Goal: Task Accomplishment & Management: Use online tool/utility

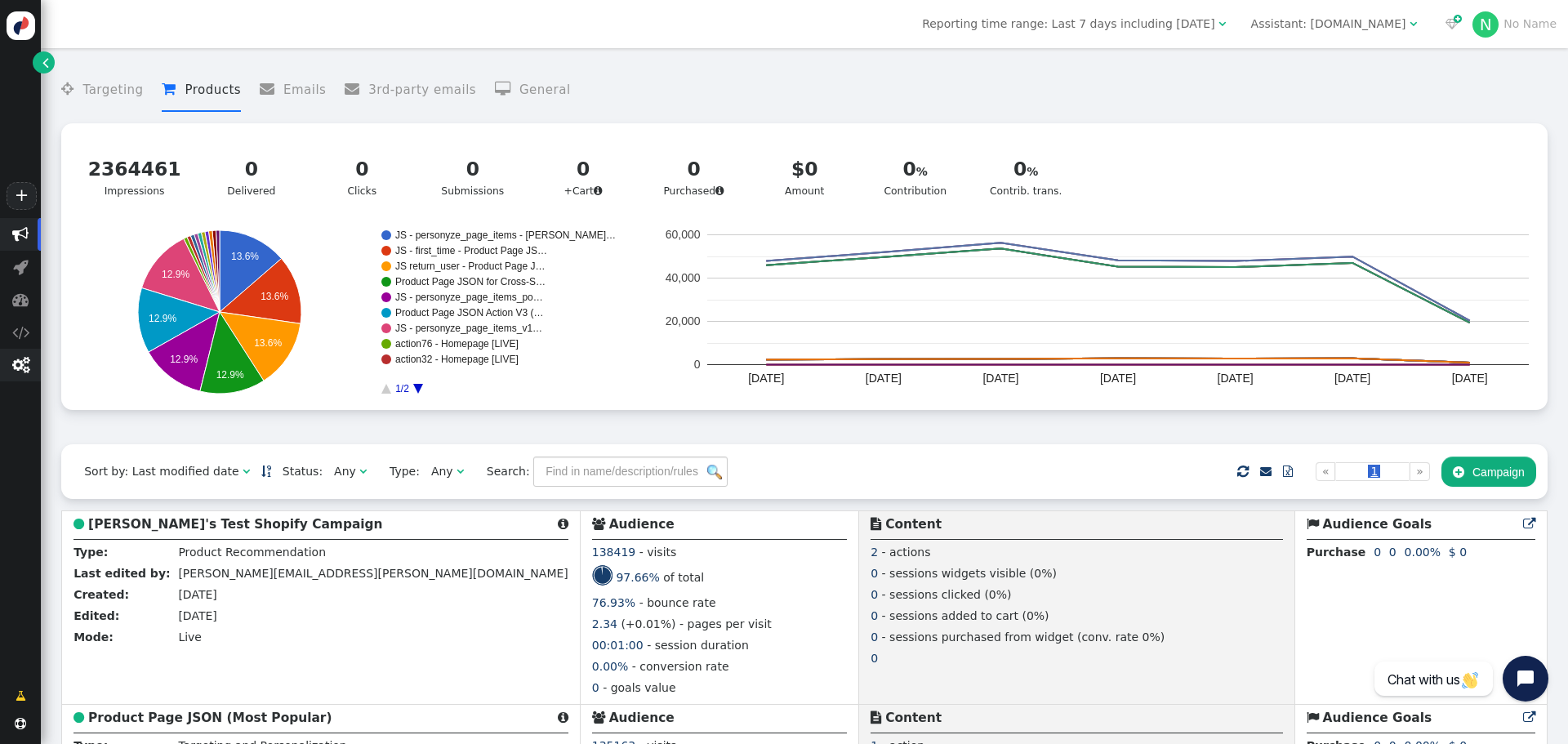
click at [21, 360] on span "" at bounding box center [21, 365] width 17 height 16
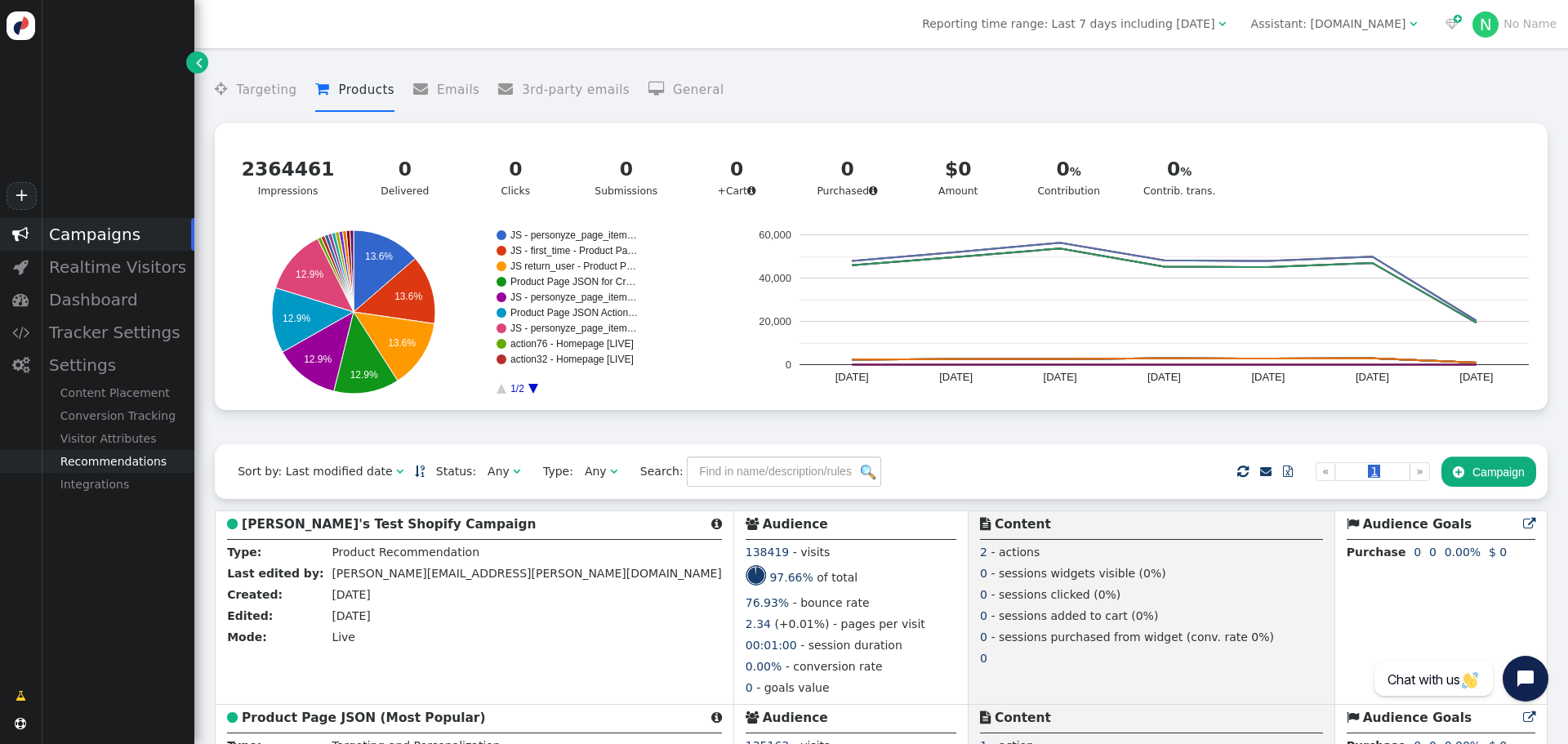
click at [106, 469] on div "Recommendations" at bounding box center [117, 461] width 154 height 23
click at [96, 490] on div "Product Catalog" at bounding box center [117, 484] width 154 height 23
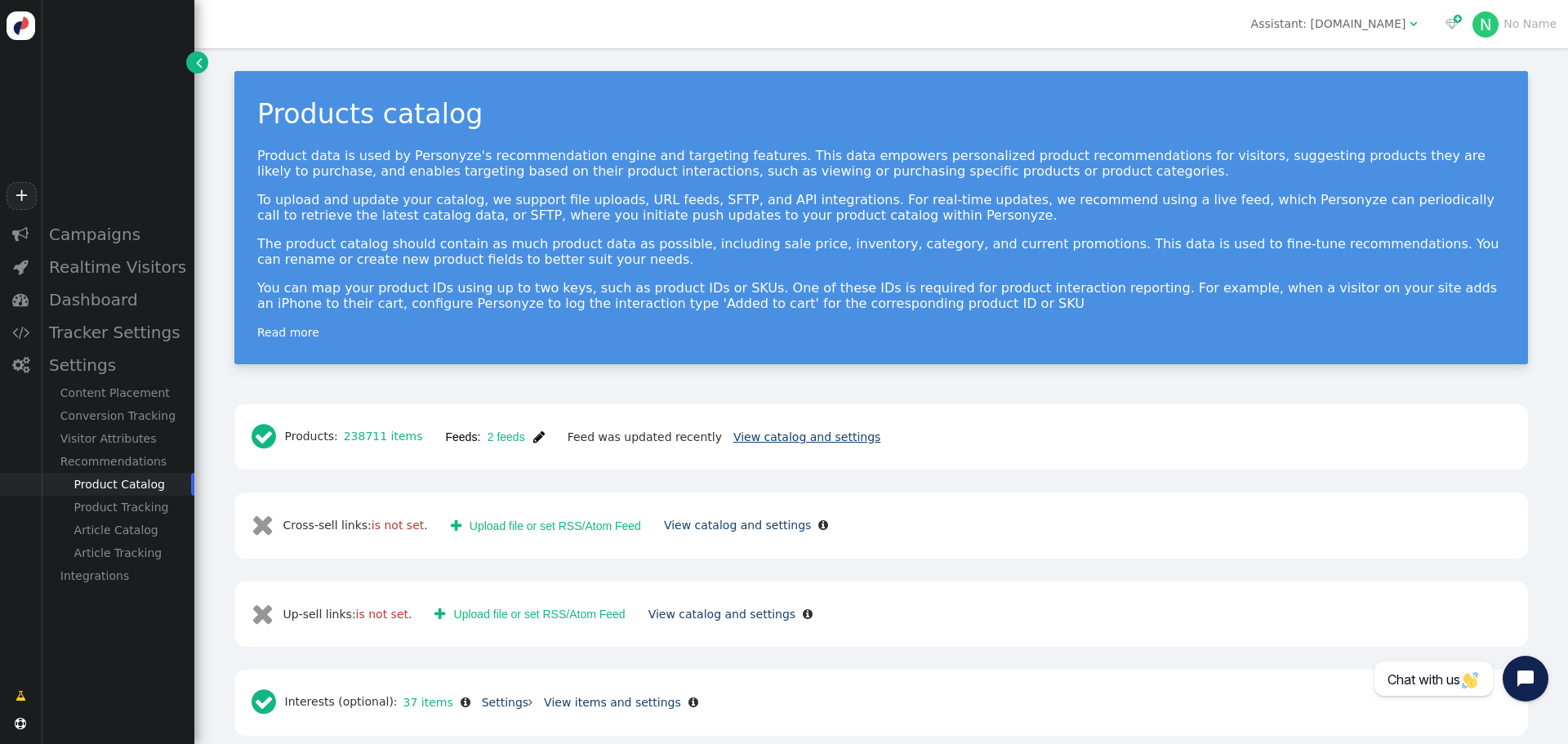
click at [734, 443] on link "View catalog and settings" at bounding box center [807, 436] width 147 height 13
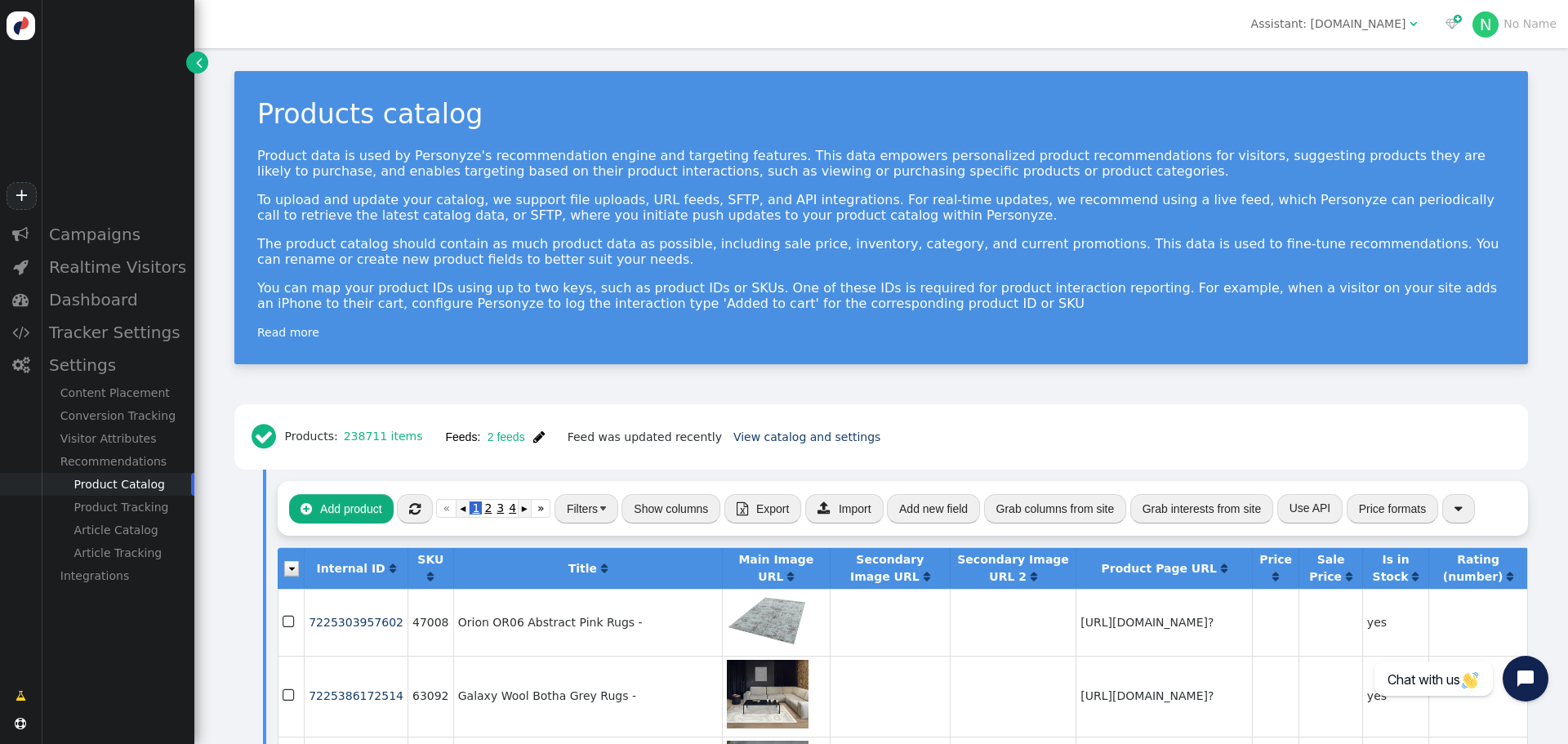
click at [539, 513] on link "»" at bounding box center [541, 508] width 21 height 19
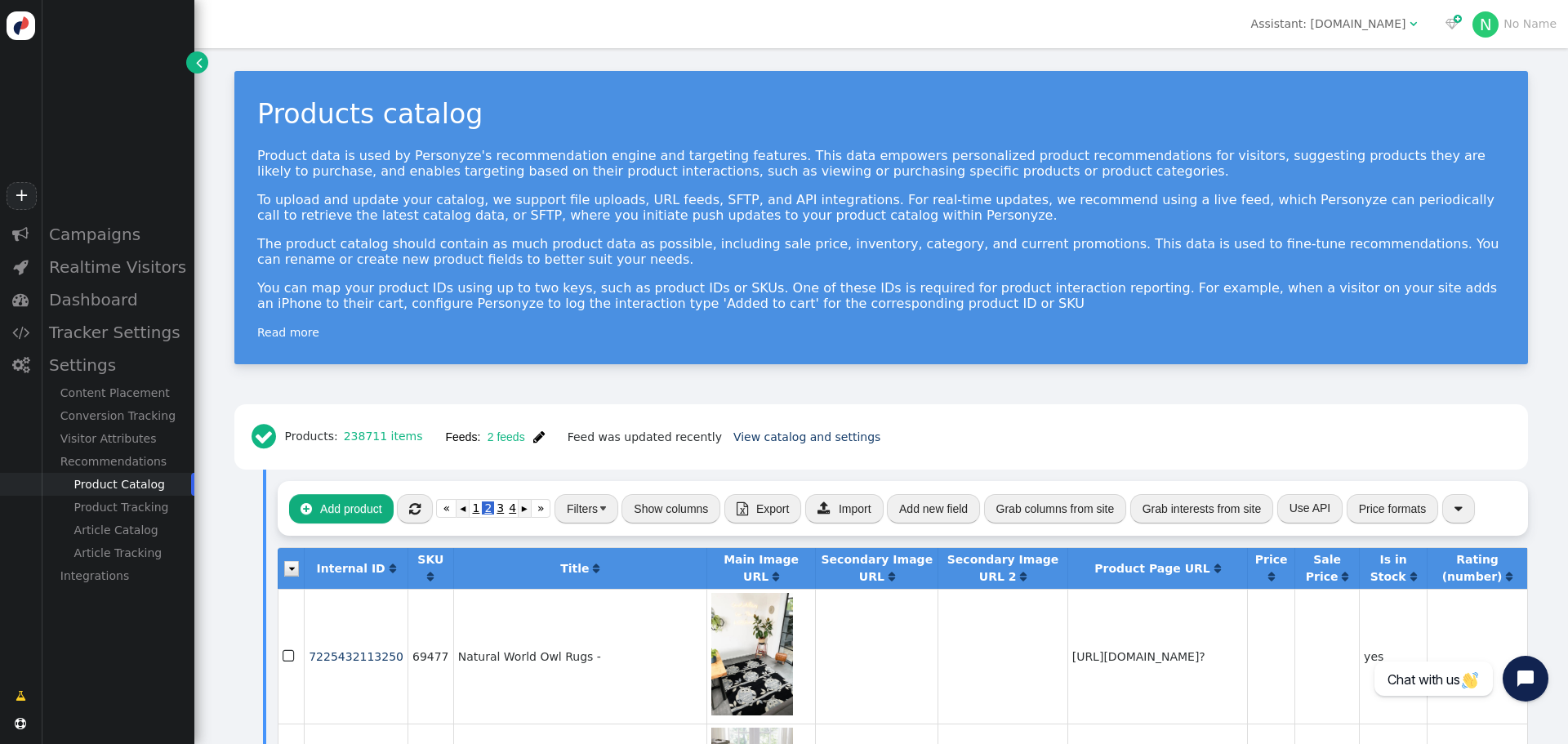
click at [519, 511] on link "▸" at bounding box center [524, 508] width 13 height 19
click at [522, 512] on link "▸" at bounding box center [524, 508] width 13 height 19
click at [527, 512] on link "▸" at bounding box center [524, 508] width 13 height 19
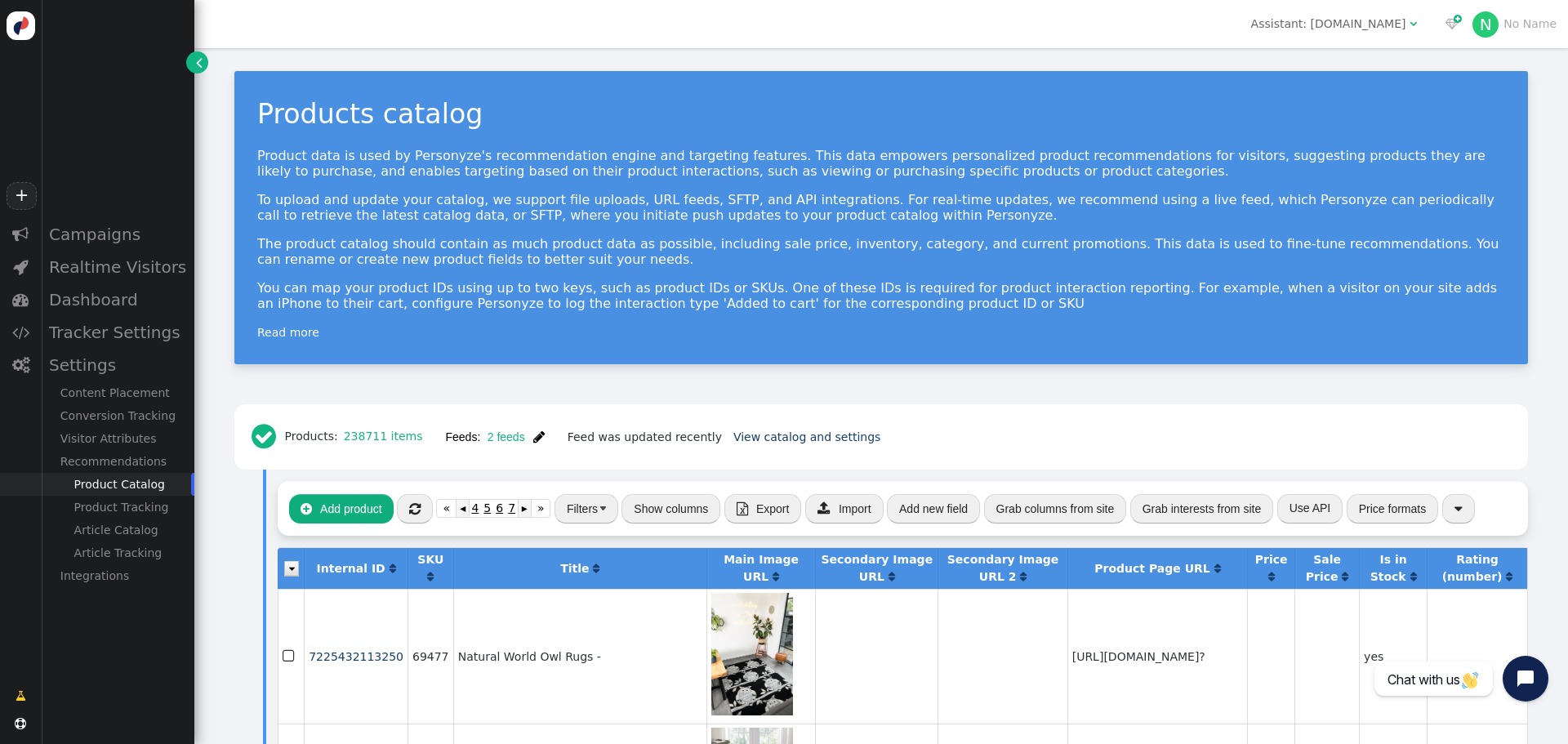
click at [527, 512] on link "▸" at bounding box center [524, 508] width 13 height 19
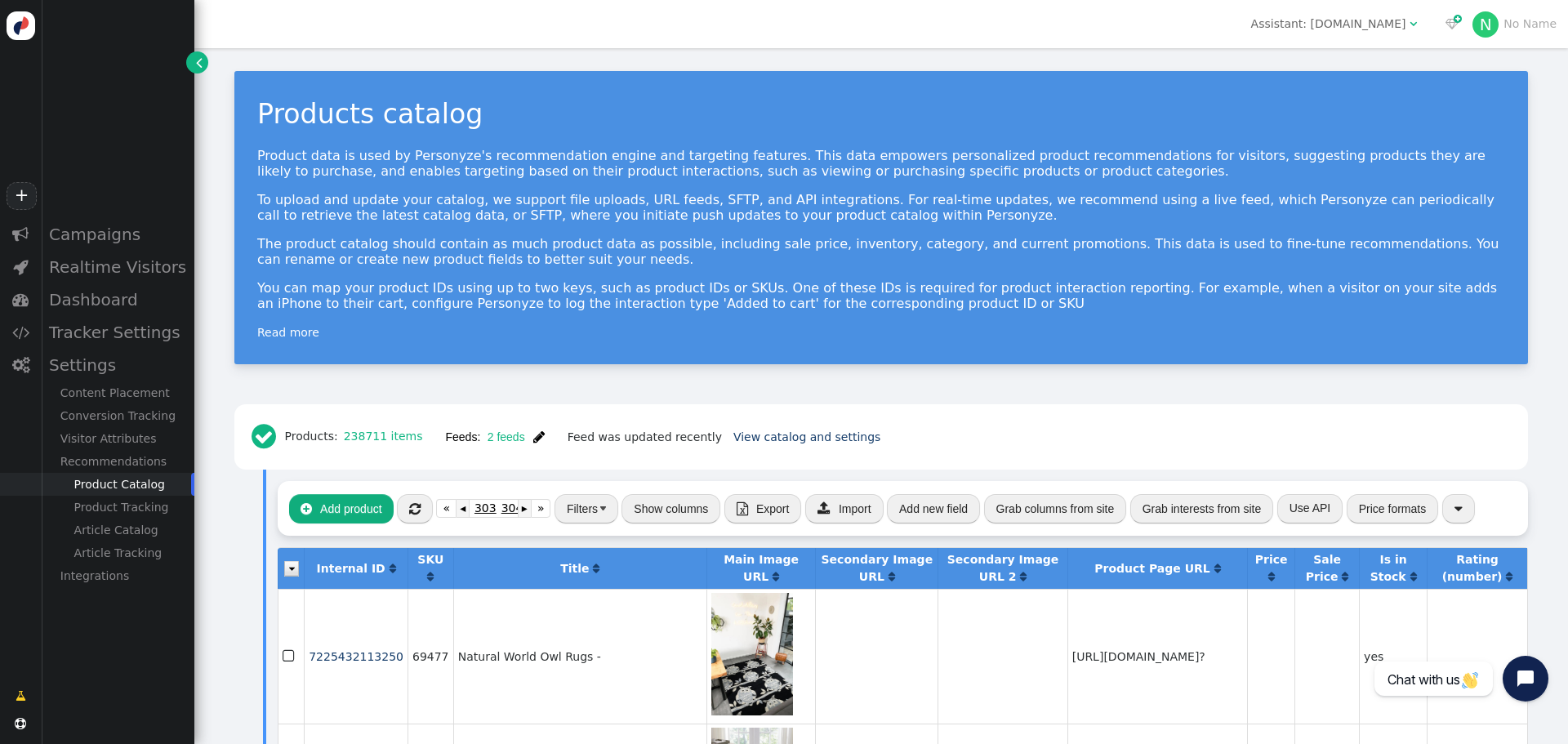
click at [527, 512] on link "▸" at bounding box center [524, 508] width 13 height 19
click at [499, 512] on span "308" at bounding box center [512, 507] width 27 height 13
click at [501, 510] on span "308" at bounding box center [512, 507] width 27 height 13
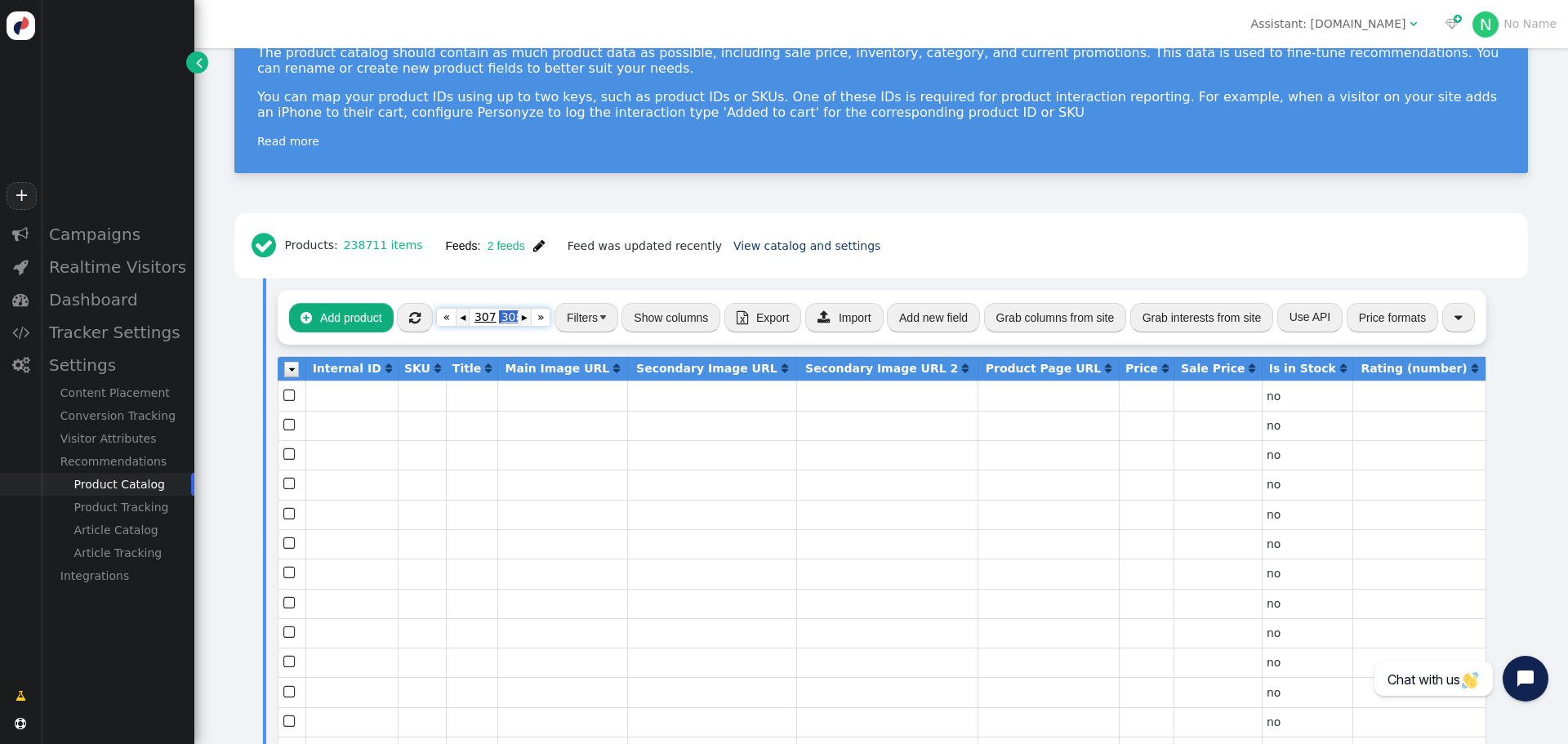
scroll to position [168, 0]
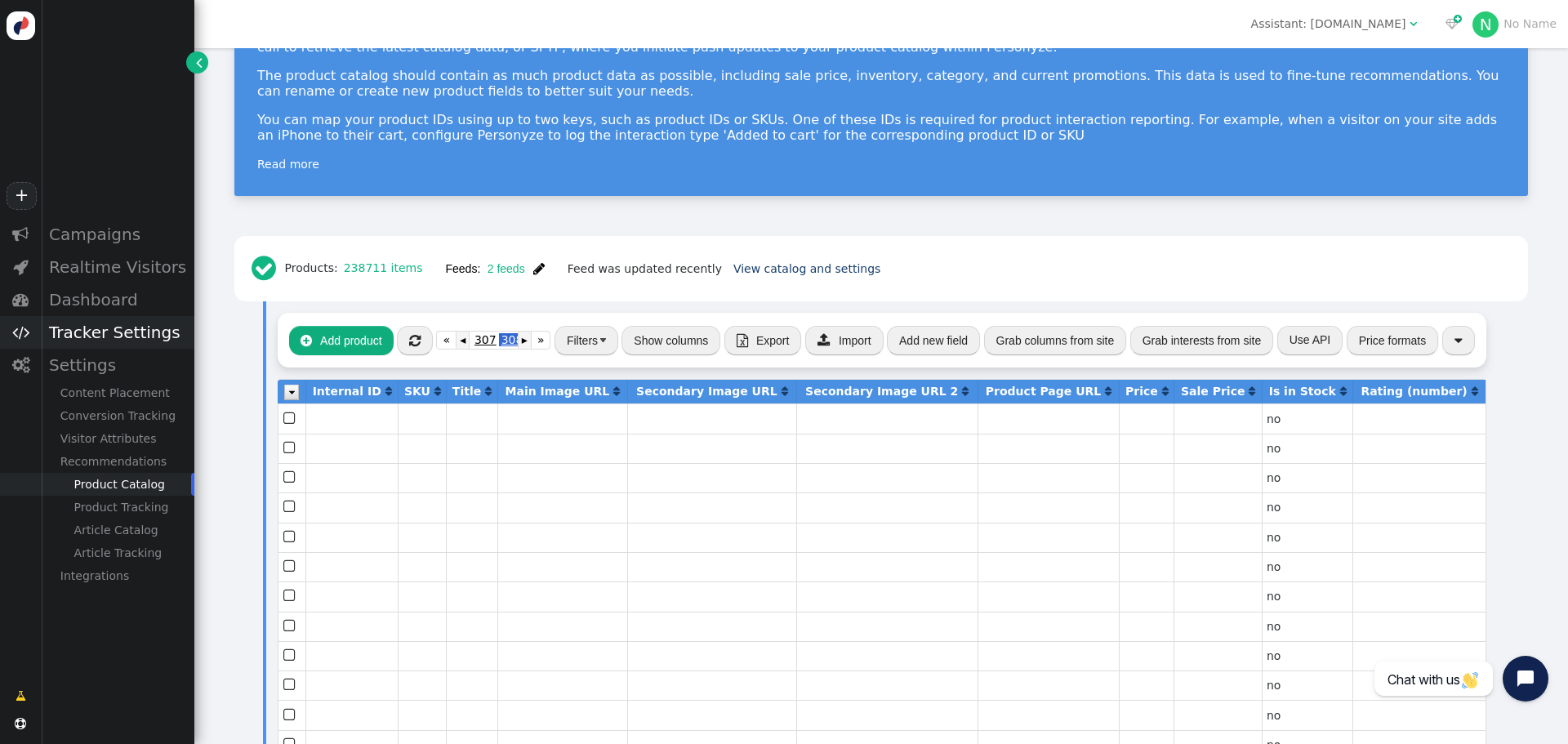
click at [143, 327] on div "Tracker Settings" at bounding box center [117, 332] width 154 height 33
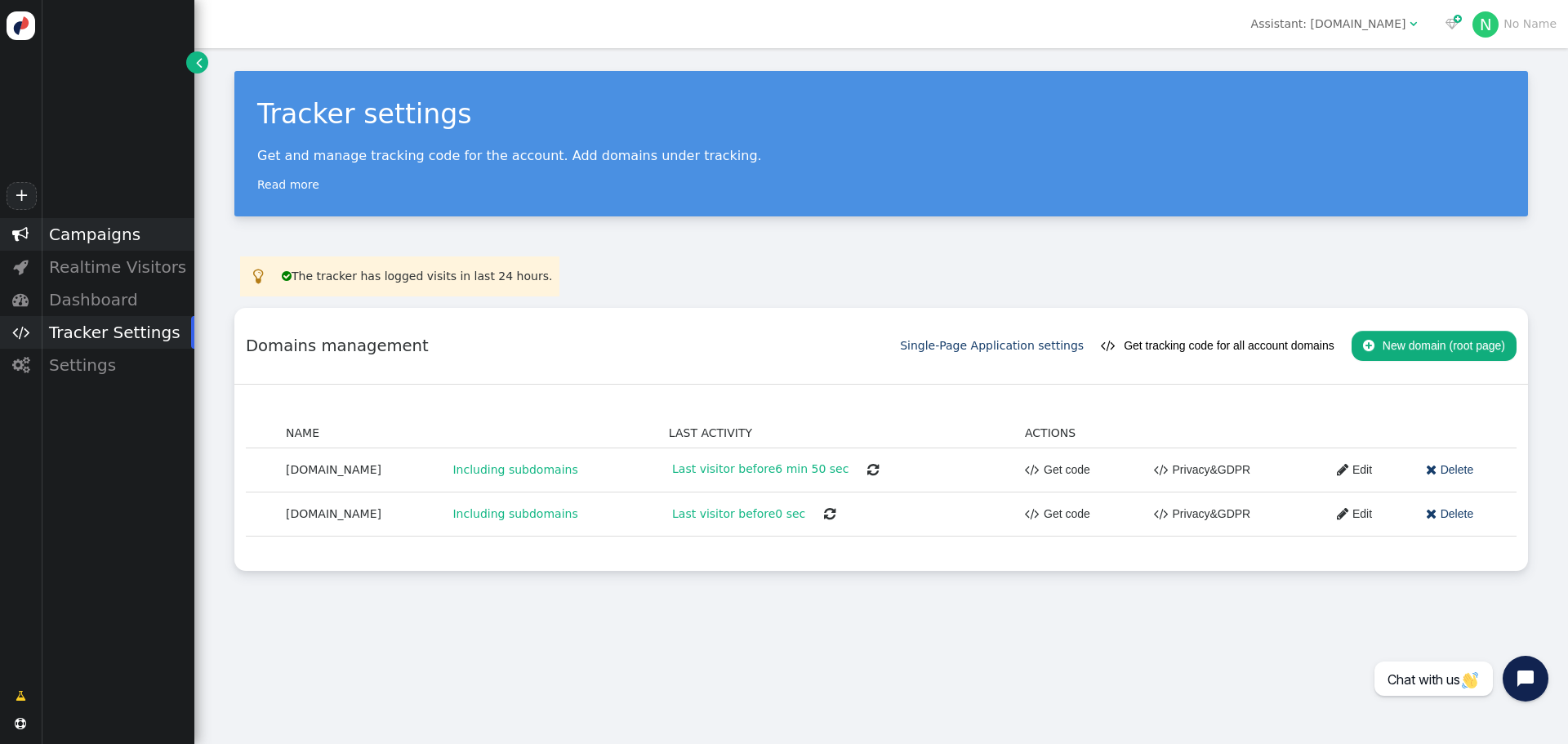
click at [126, 241] on div "Campaigns" at bounding box center [117, 234] width 154 height 33
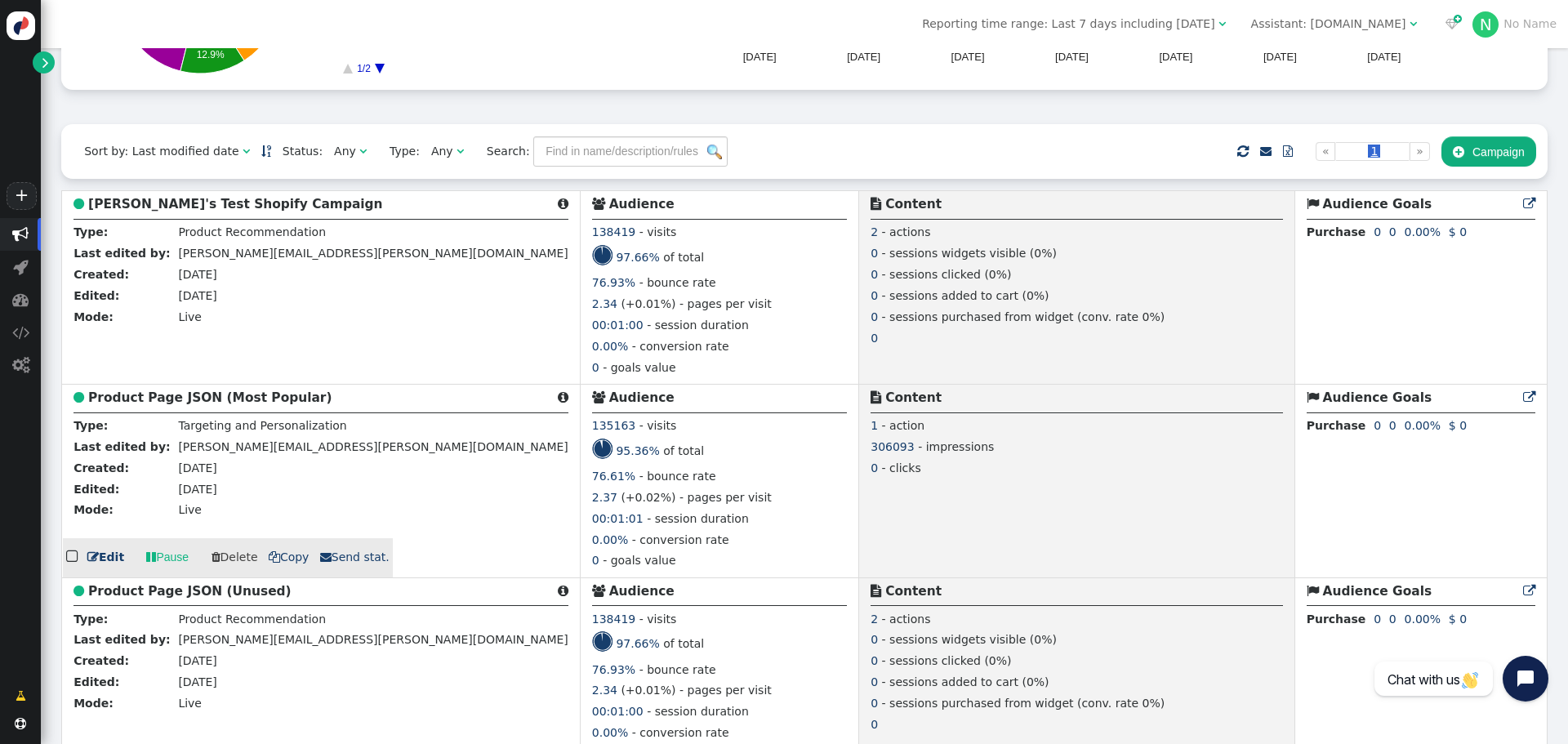
scroll to position [327, 0]
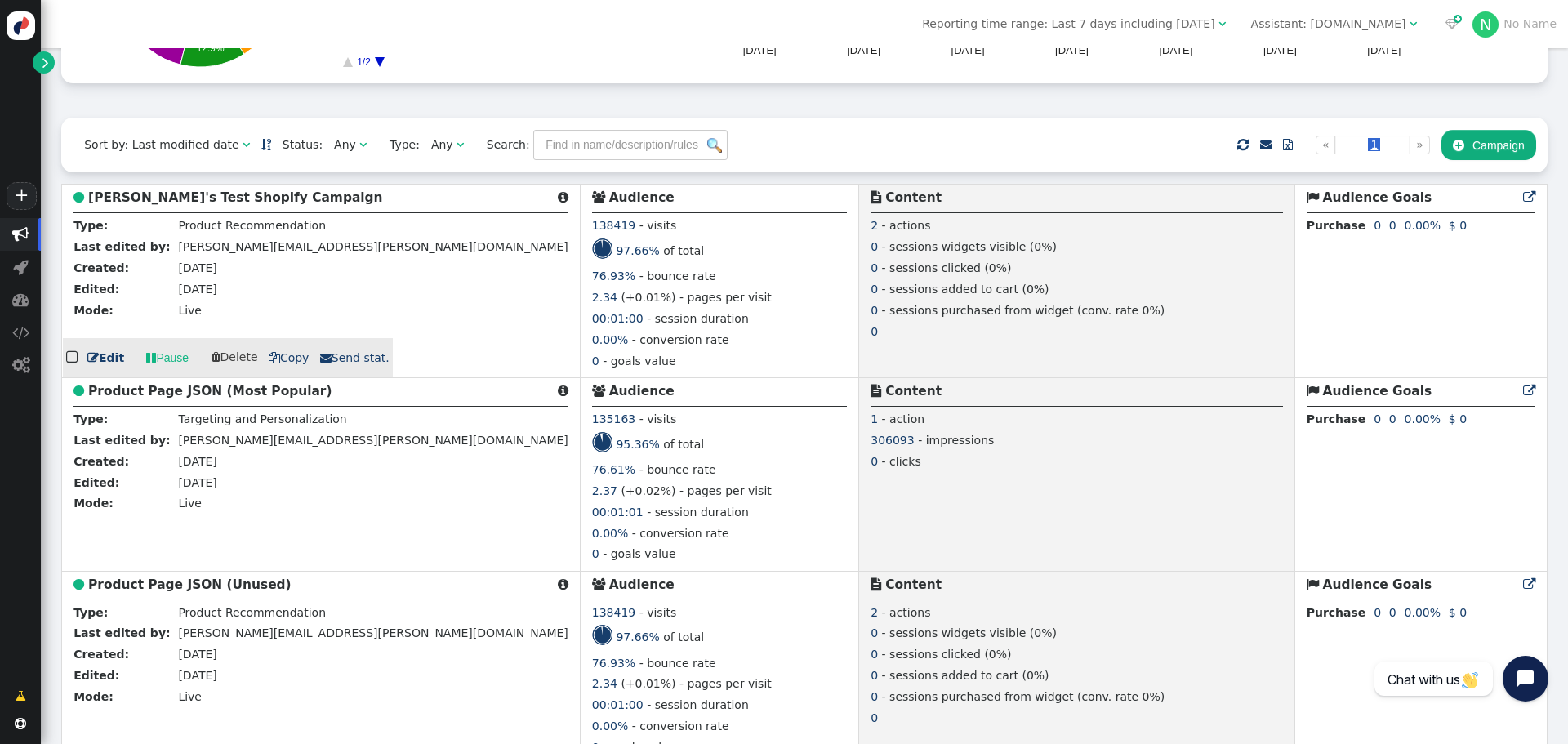
click at [116, 356] on link " Edit" at bounding box center [106, 358] width 36 height 17
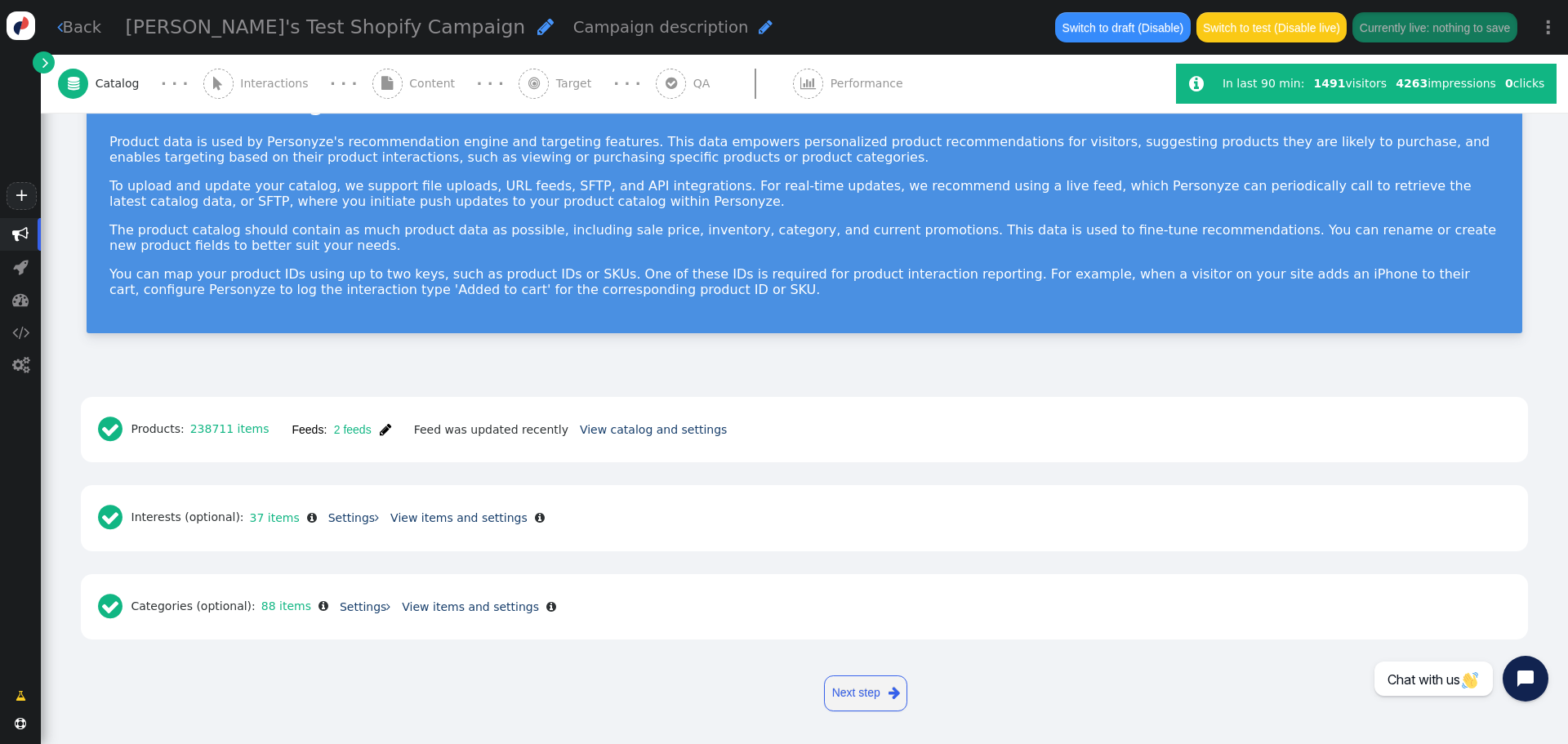
scroll to position [84, 0]
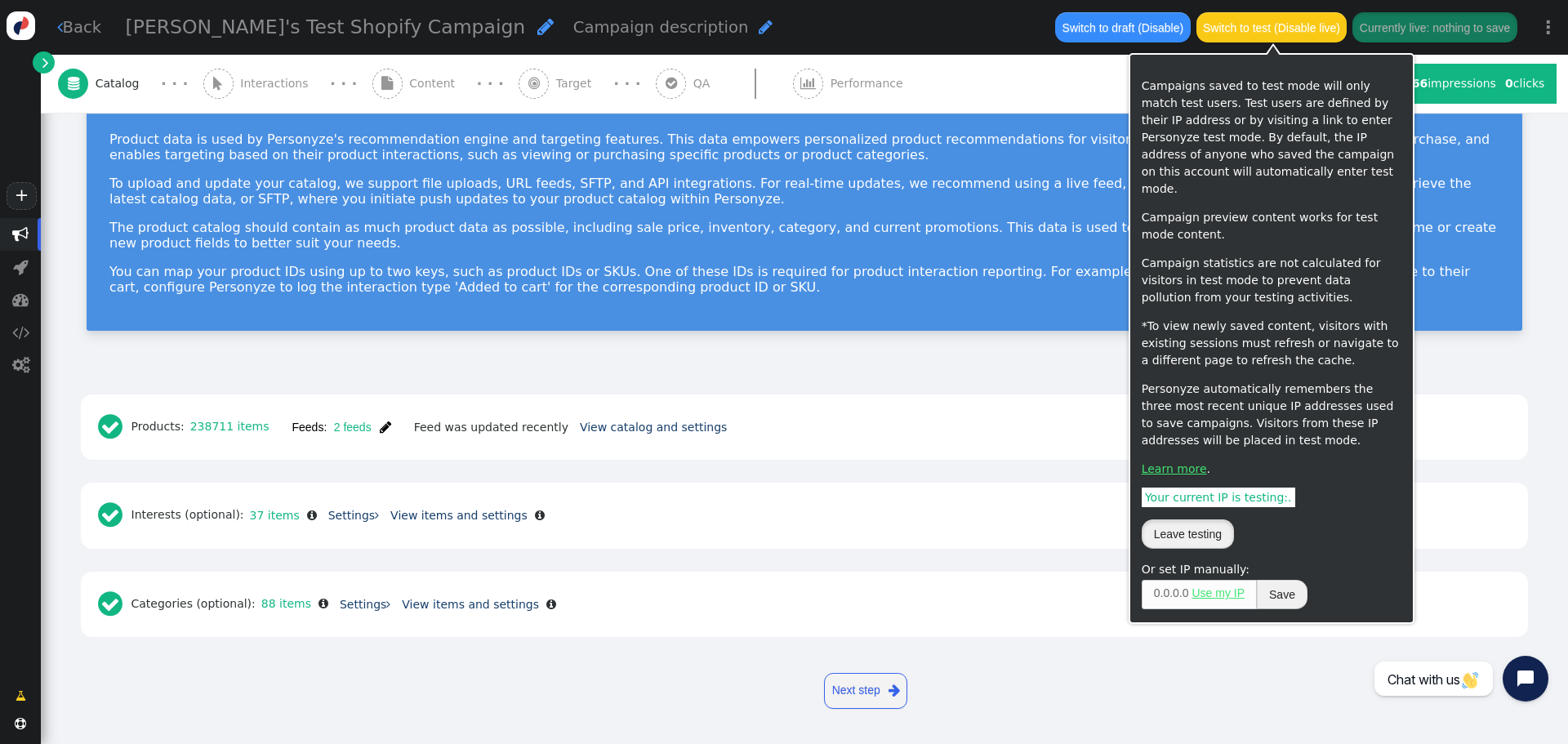
click at [1212, 525] on button "Leave testing" at bounding box center [1188, 534] width 92 height 29
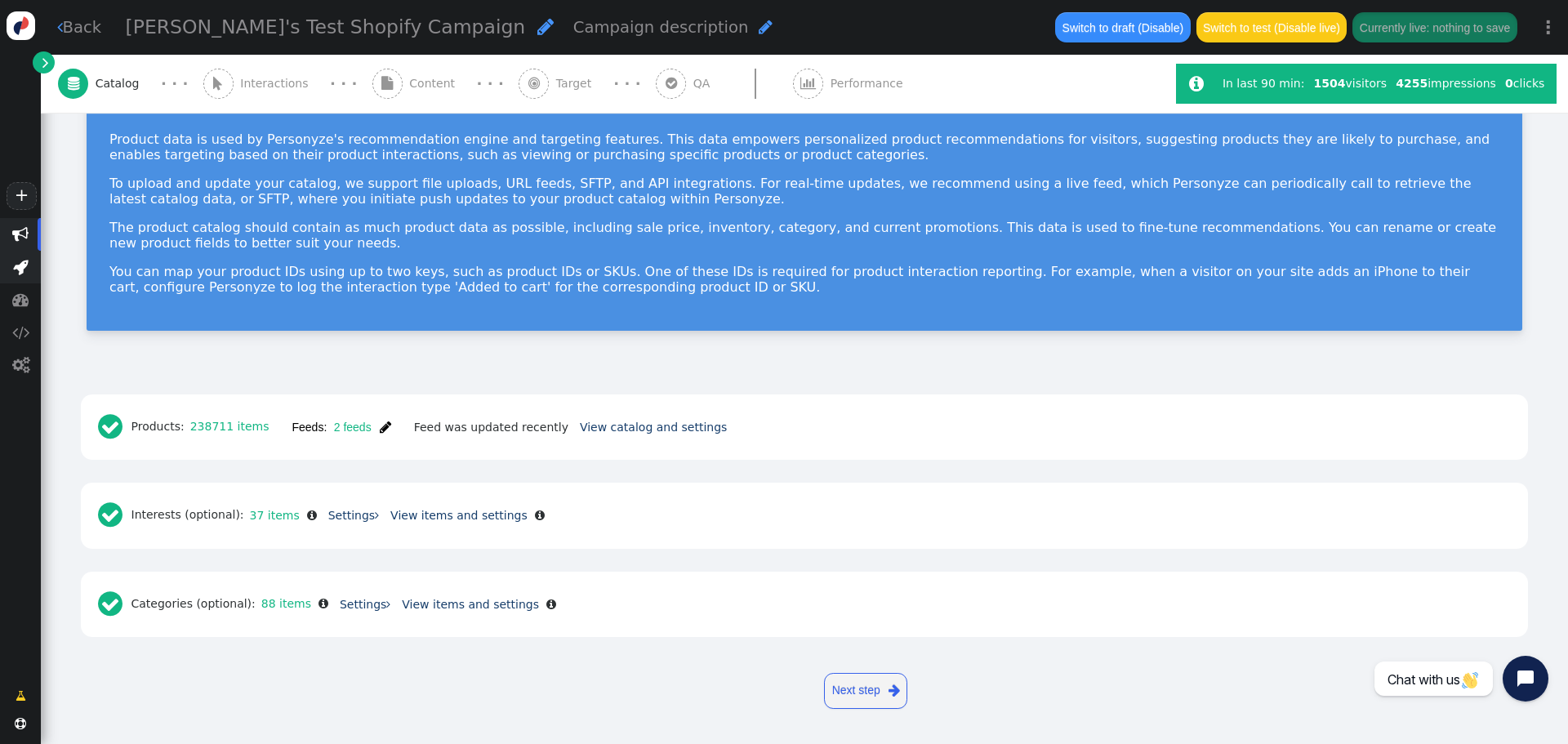
click at [28, 275] on span "" at bounding box center [20, 267] width 41 height 33
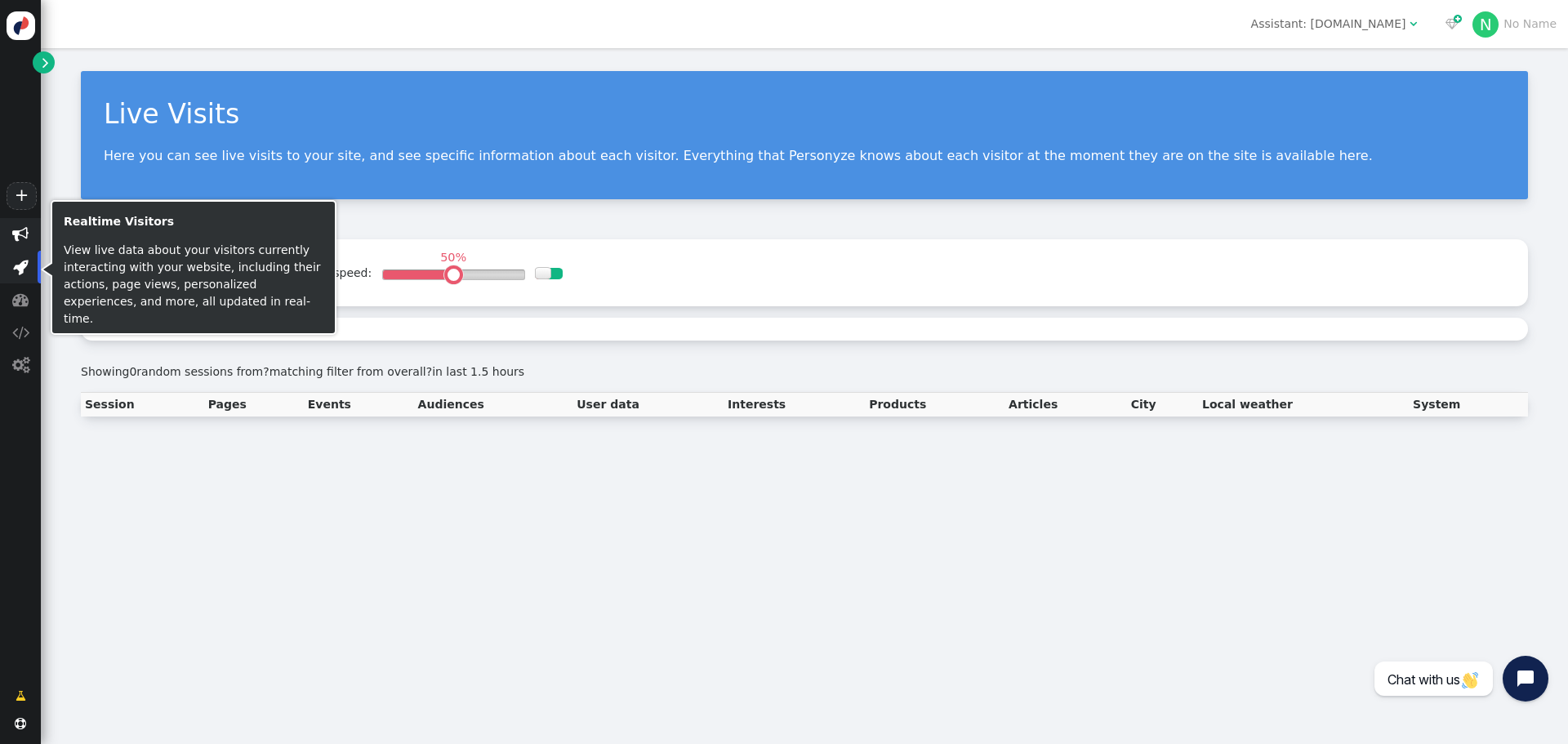
click at [25, 241] on span "" at bounding box center [20, 234] width 16 height 16
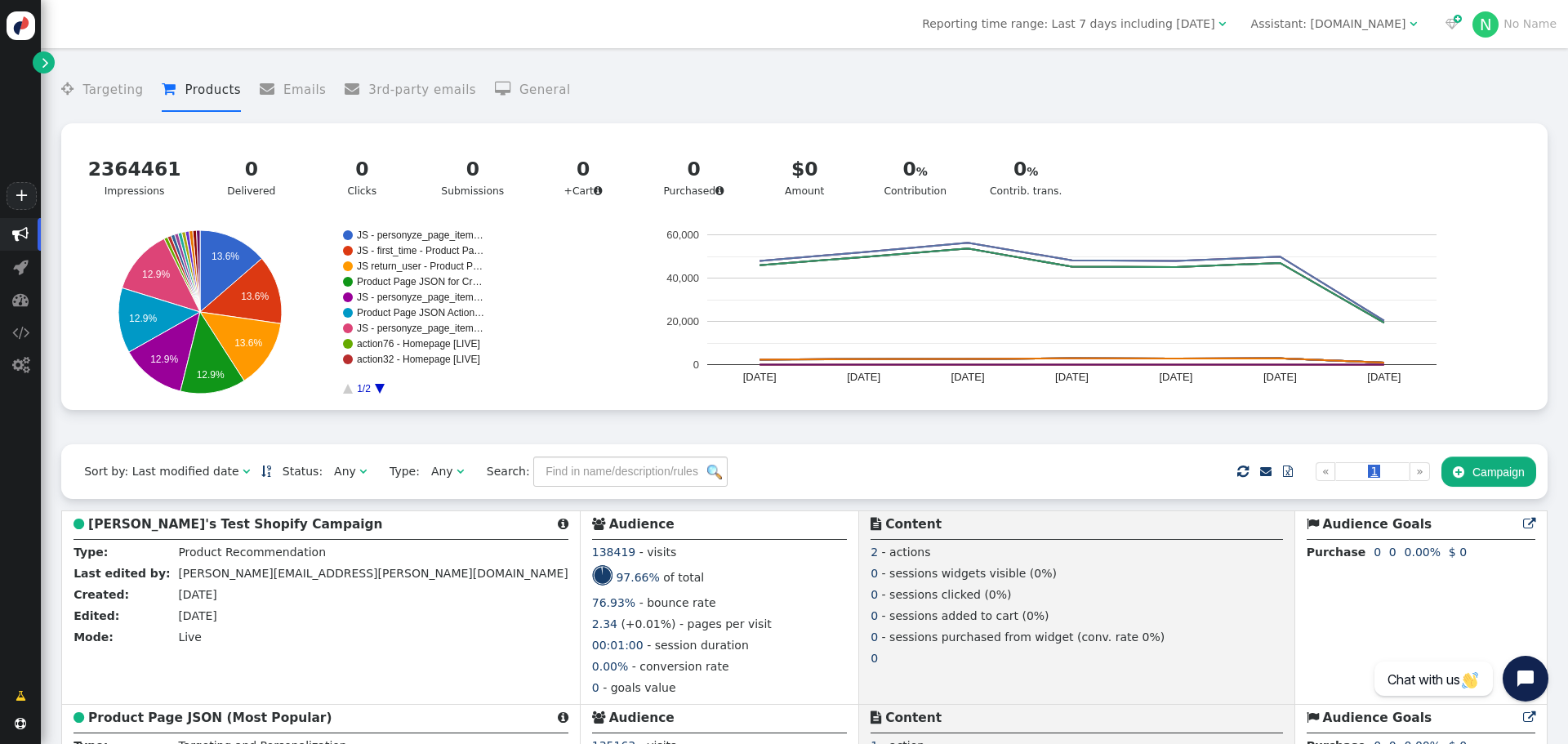
scroll to position [245, 0]
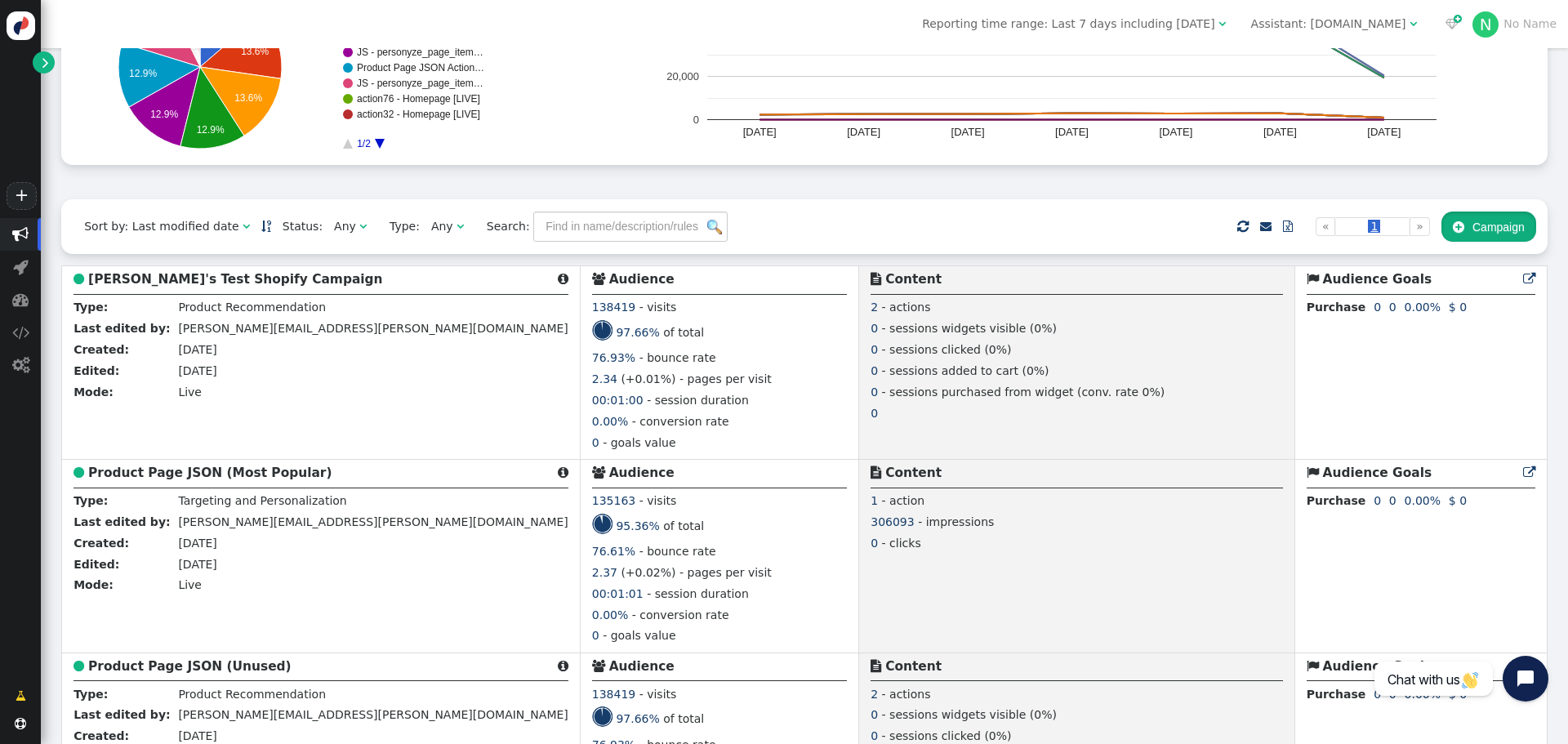
click at [1476, 232] on button " Campaign" at bounding box center [1488, 226] width 95 height 29
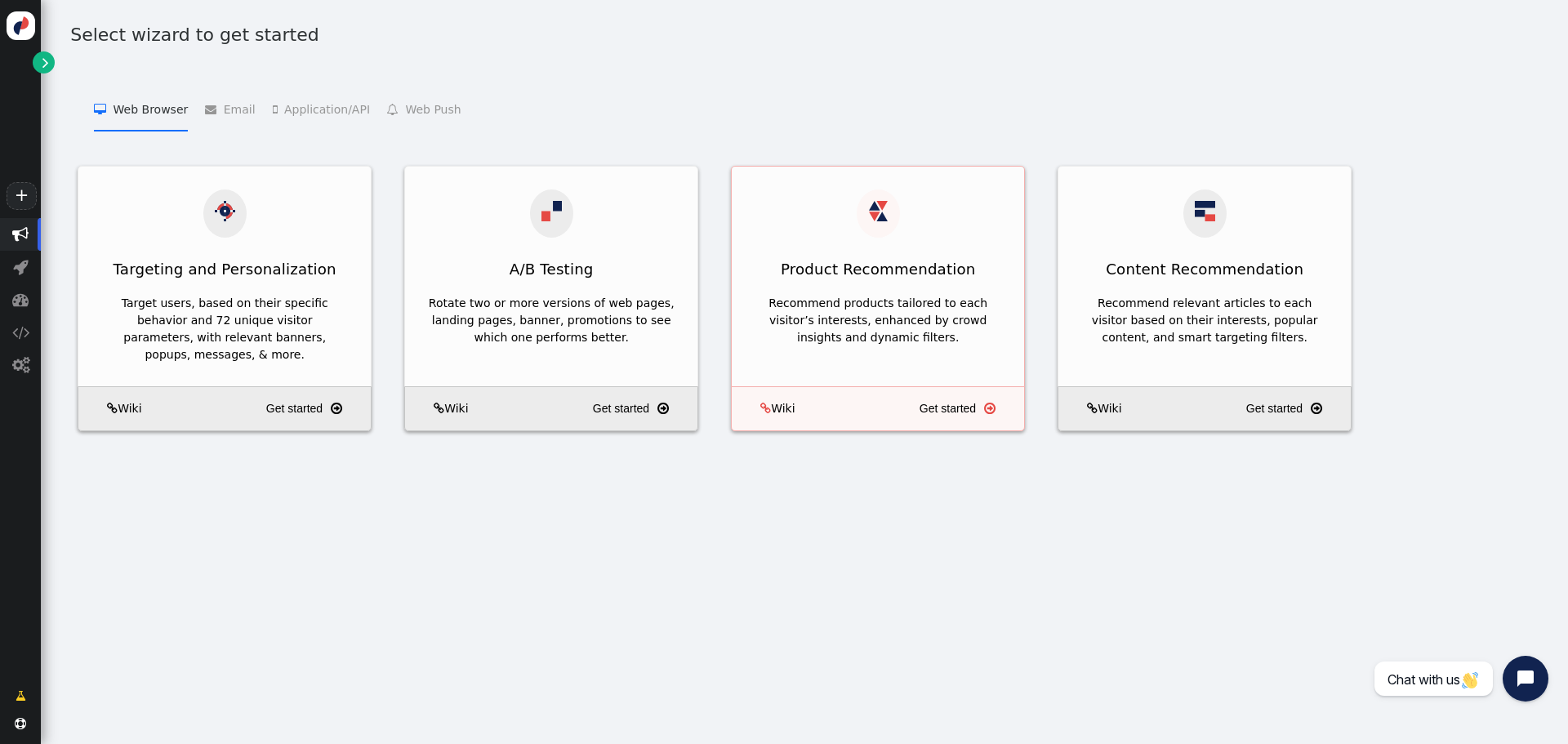
click at [948, 295] on div "Recommend products tailored to each visitor’s interests, enhanced by crowd insi…" at bounding box center [878, 320] width 246 height 51
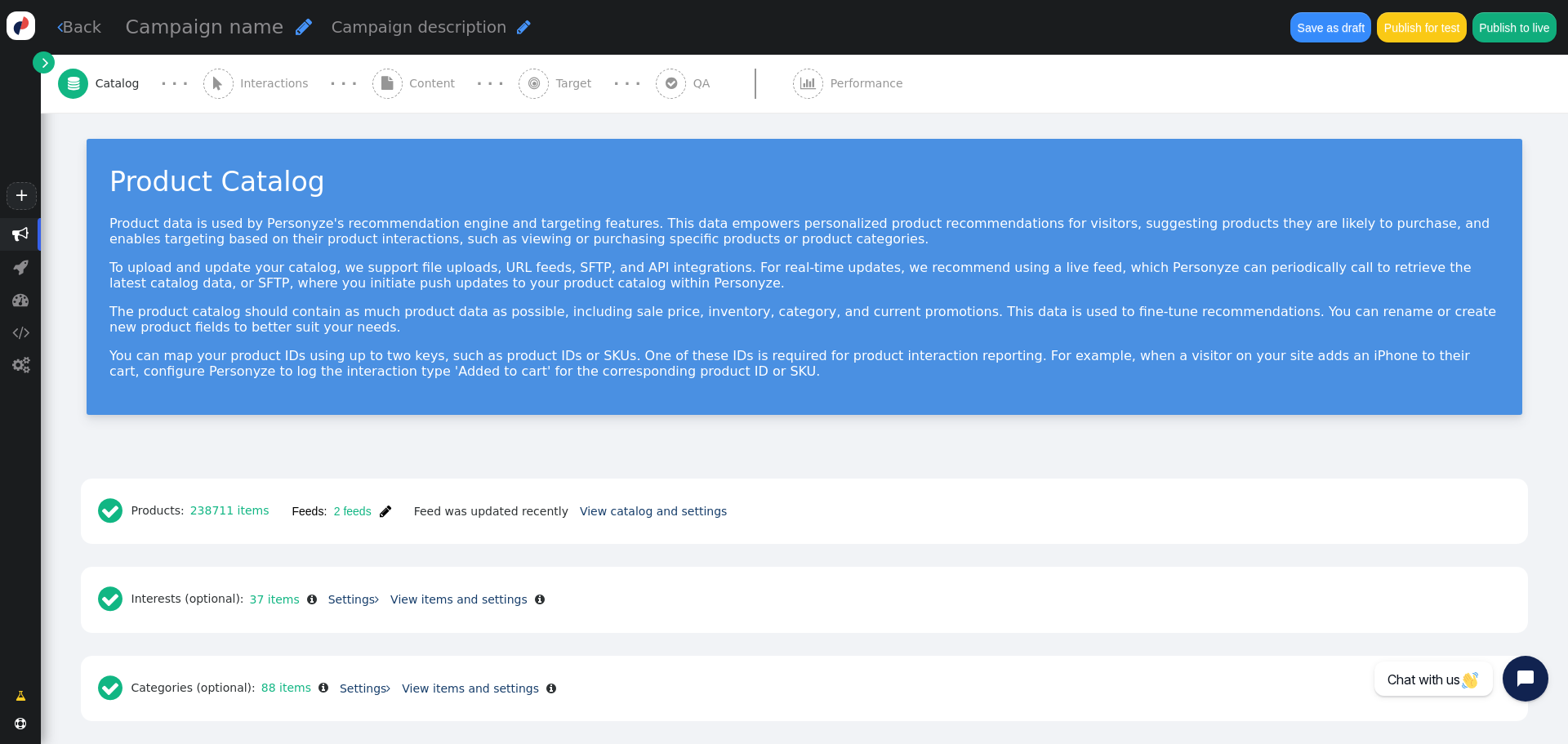
click at [382, 93] on div " Content" at bounding box center [417, 83] width 90 height 58
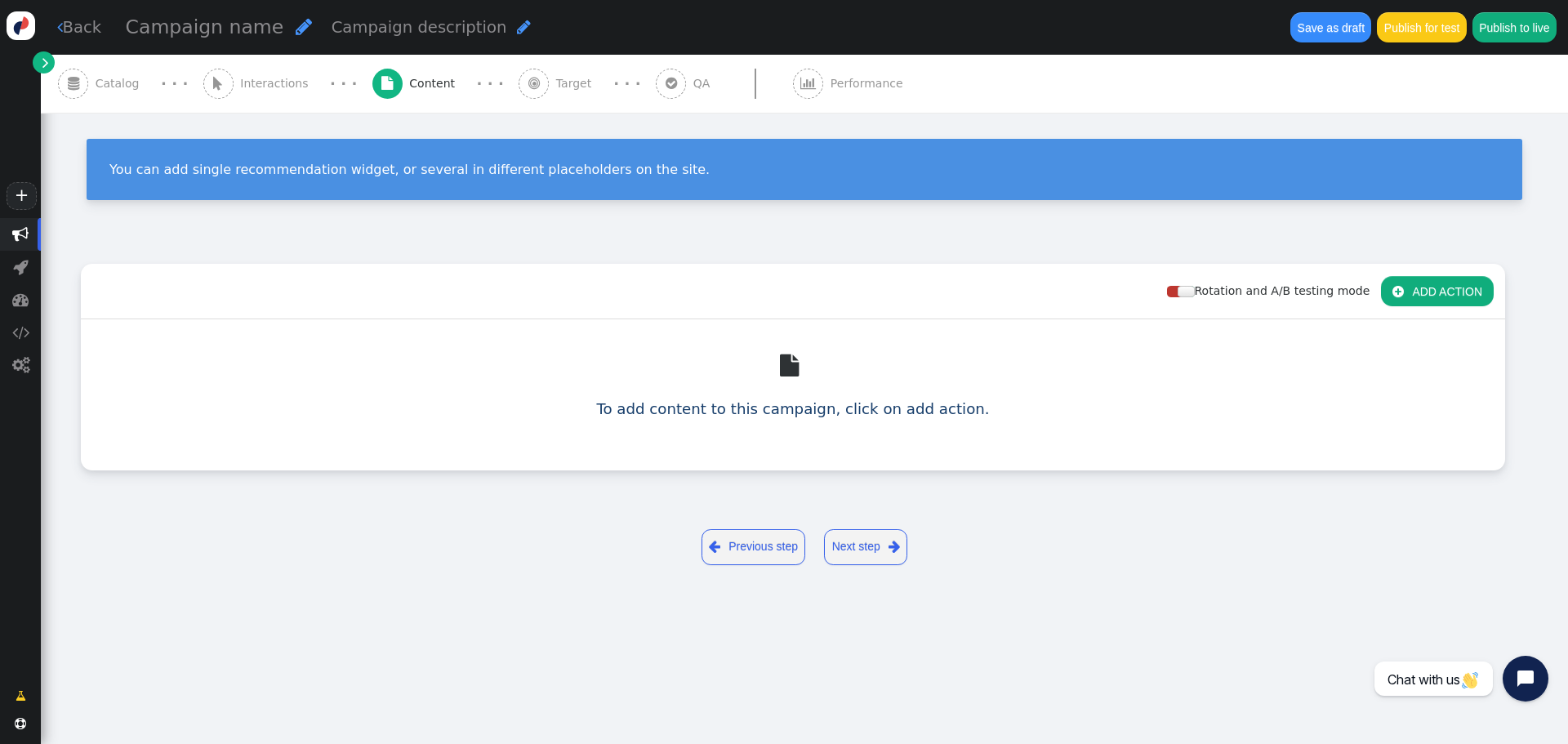
click at [1473, 294] on button " ADD ACTION" at bounding box center [1437, 290] width 113 height 29
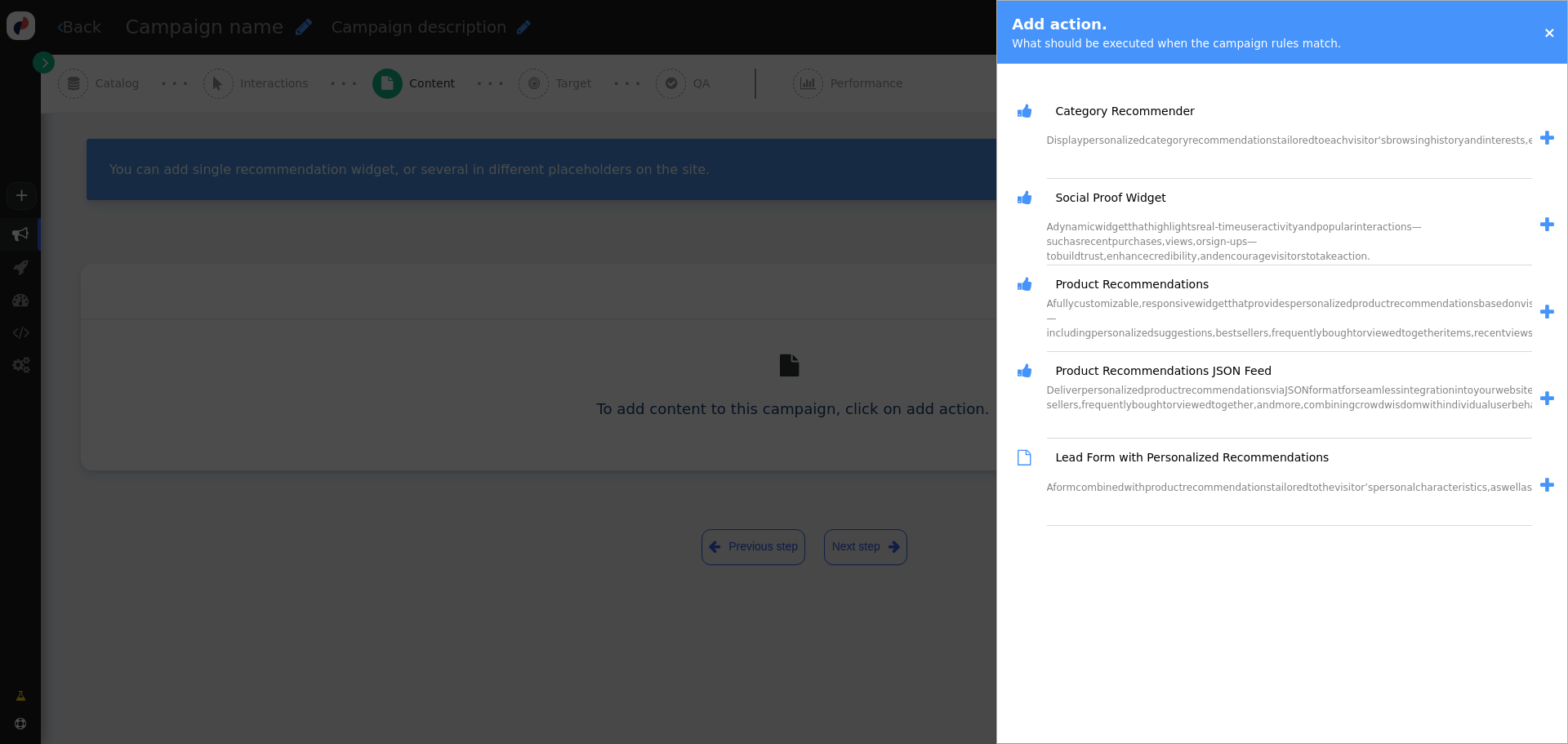
click at [1548, 403] on span "" at bounding box center [1547, 399] width 14 height 17
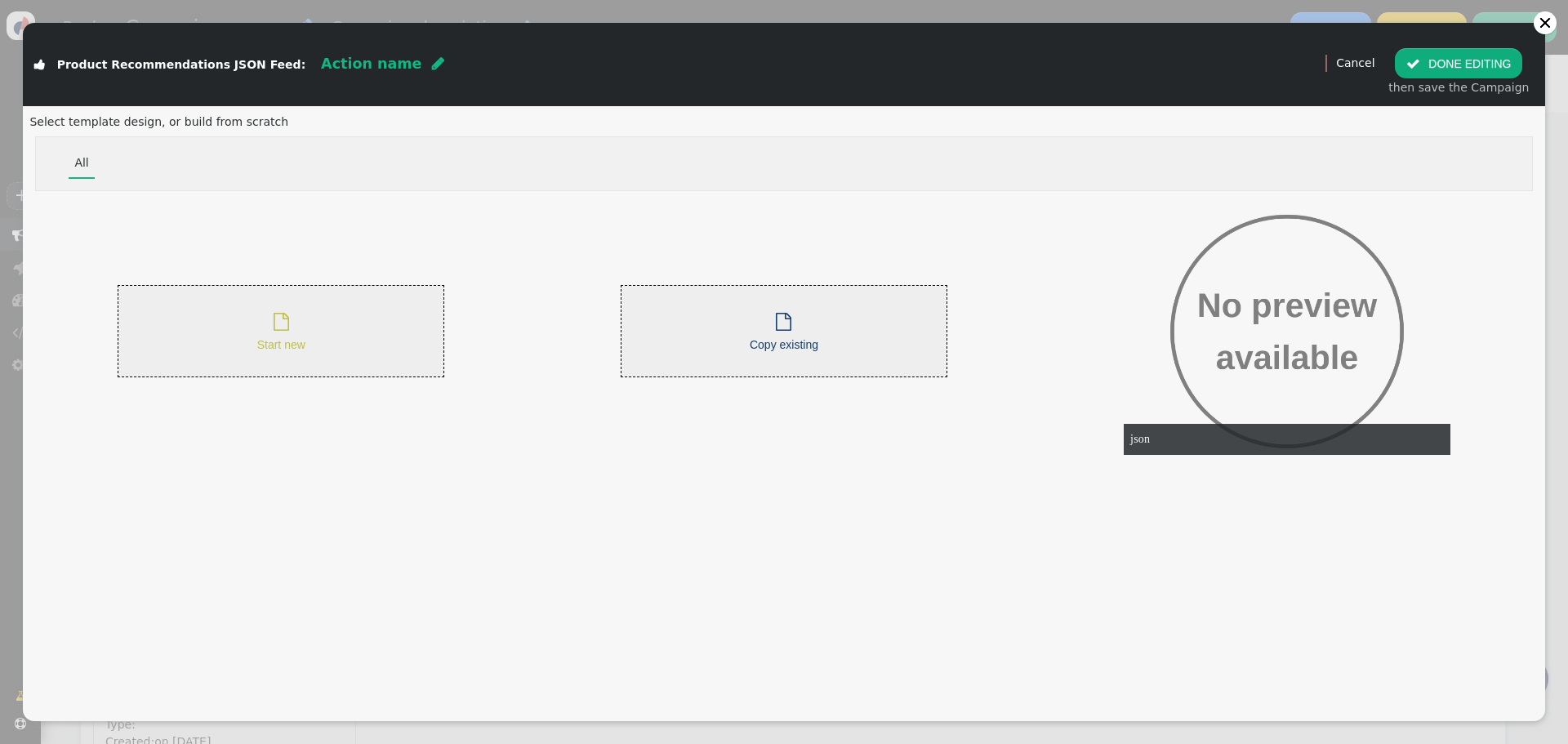
click at [223, 330] on div " Start new" at bounding box center [281, 331] width 327 height 92
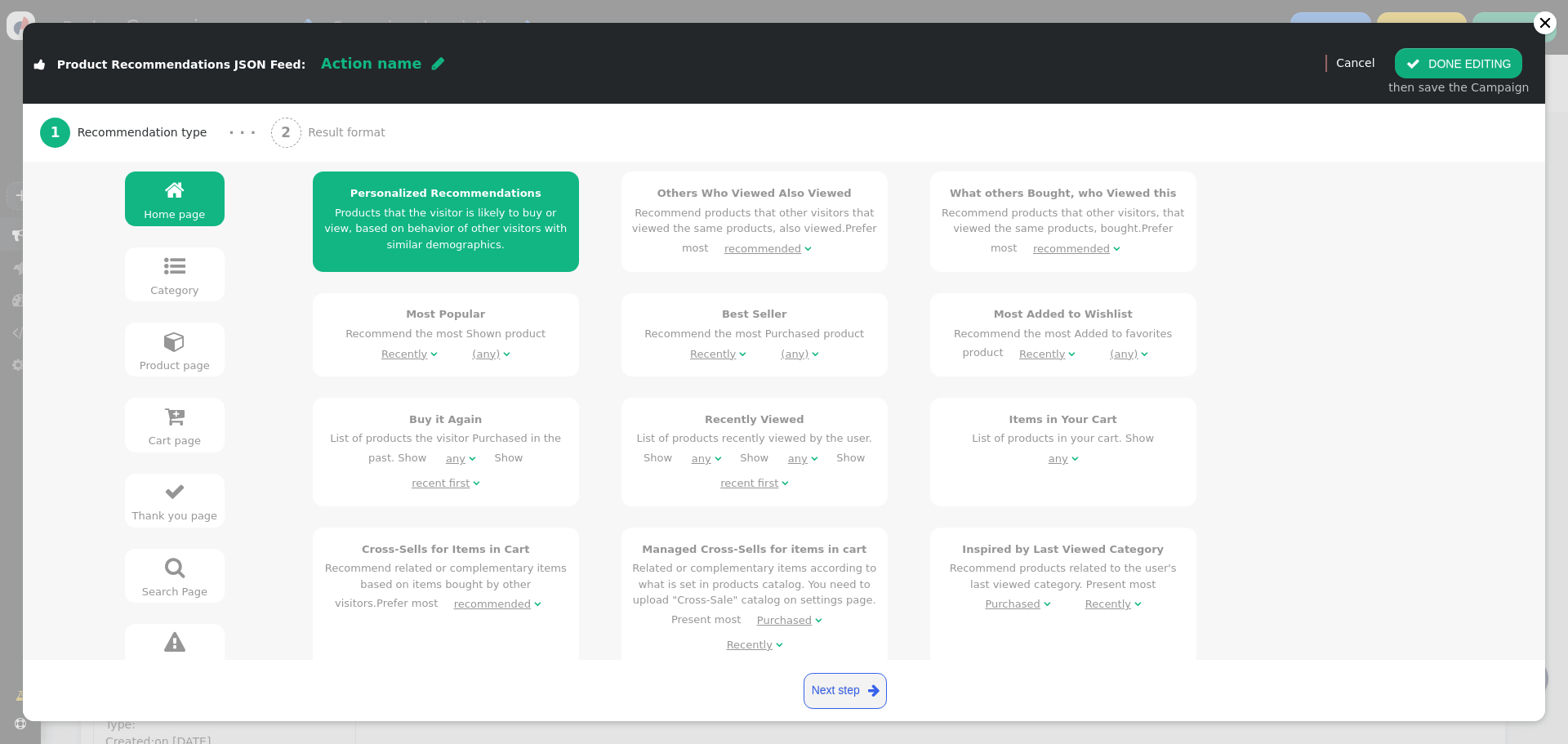
scroll to position [245, 0]
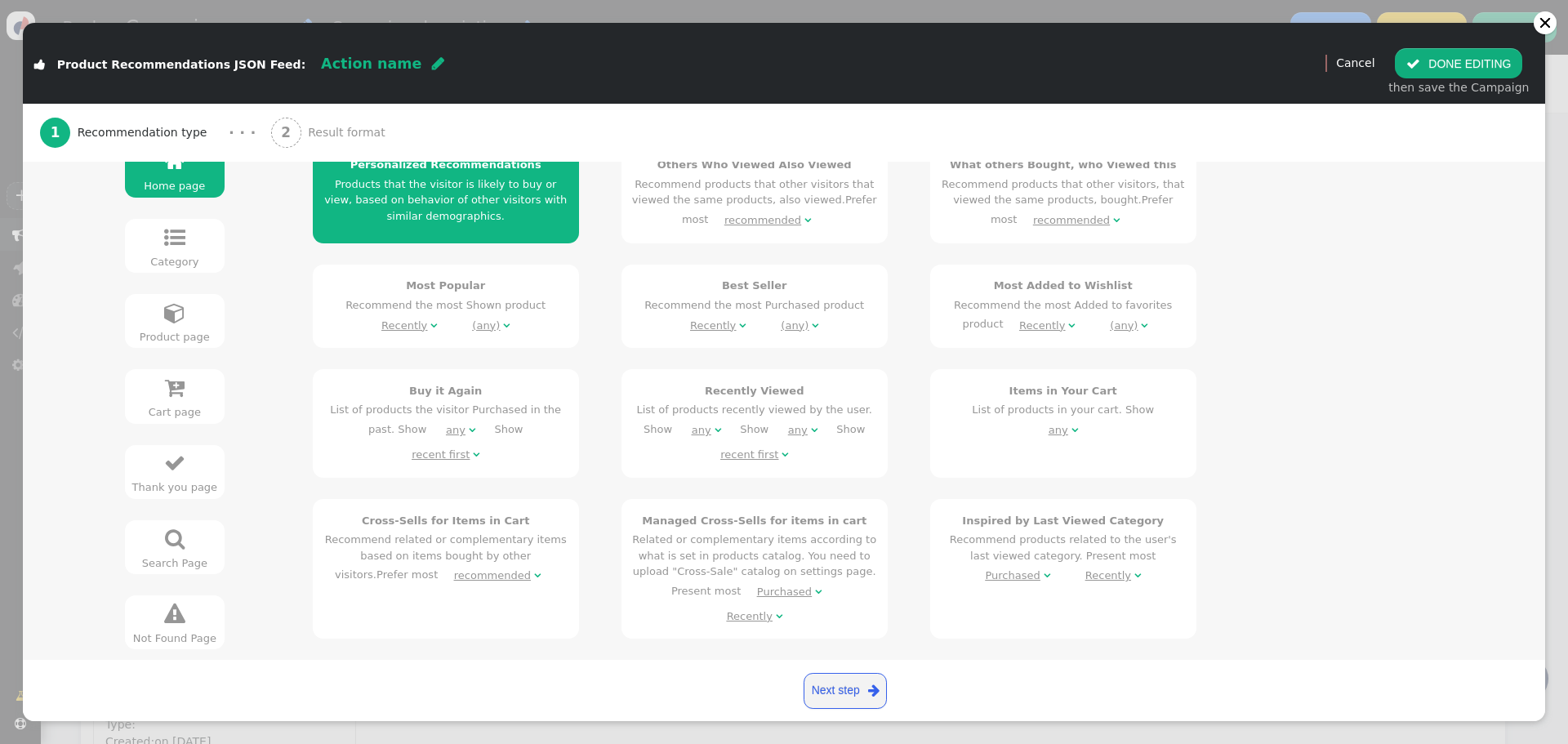
click at [177, 238] on span "" at bounding box center [174, 238] width 21 height 21
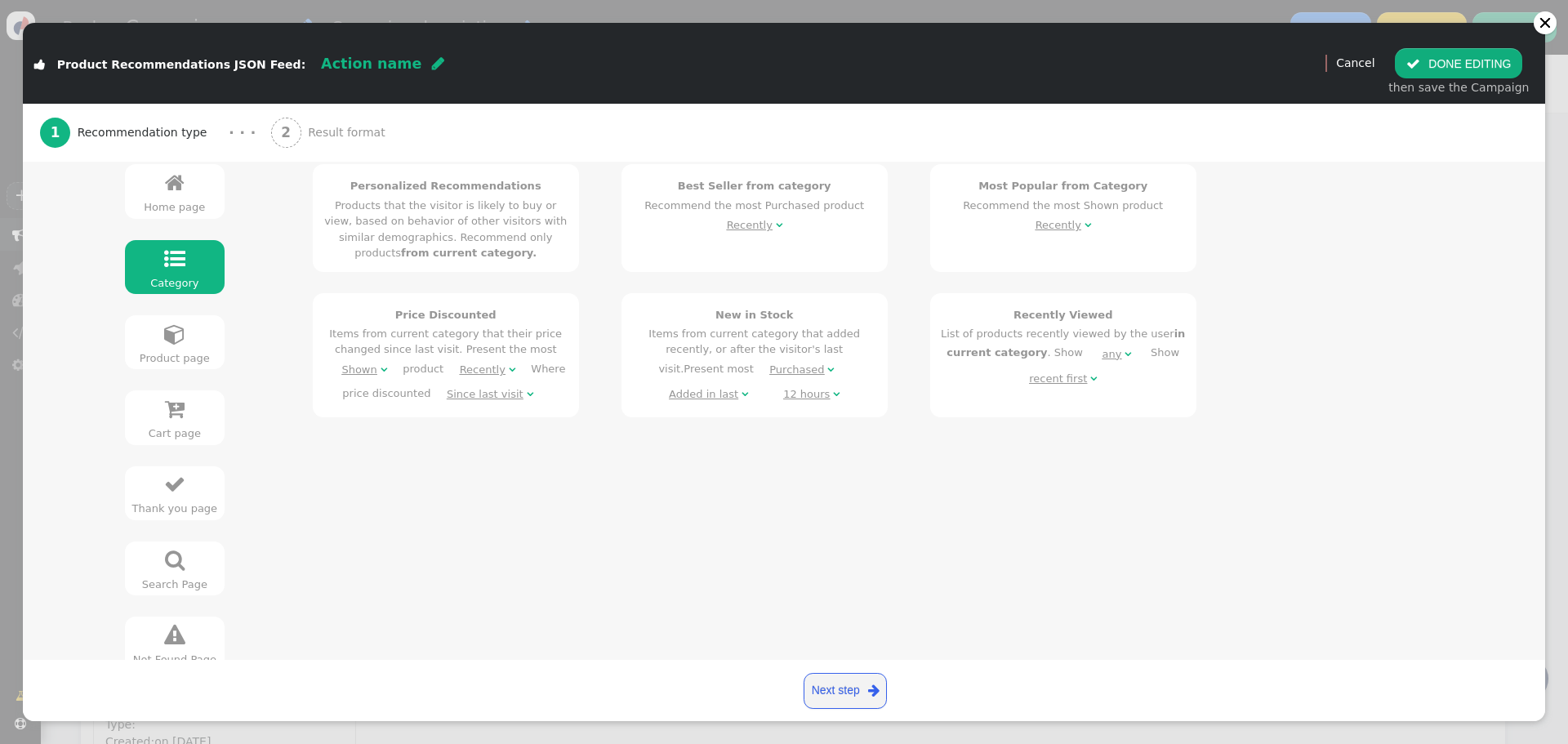
scroll to position [163, 0]
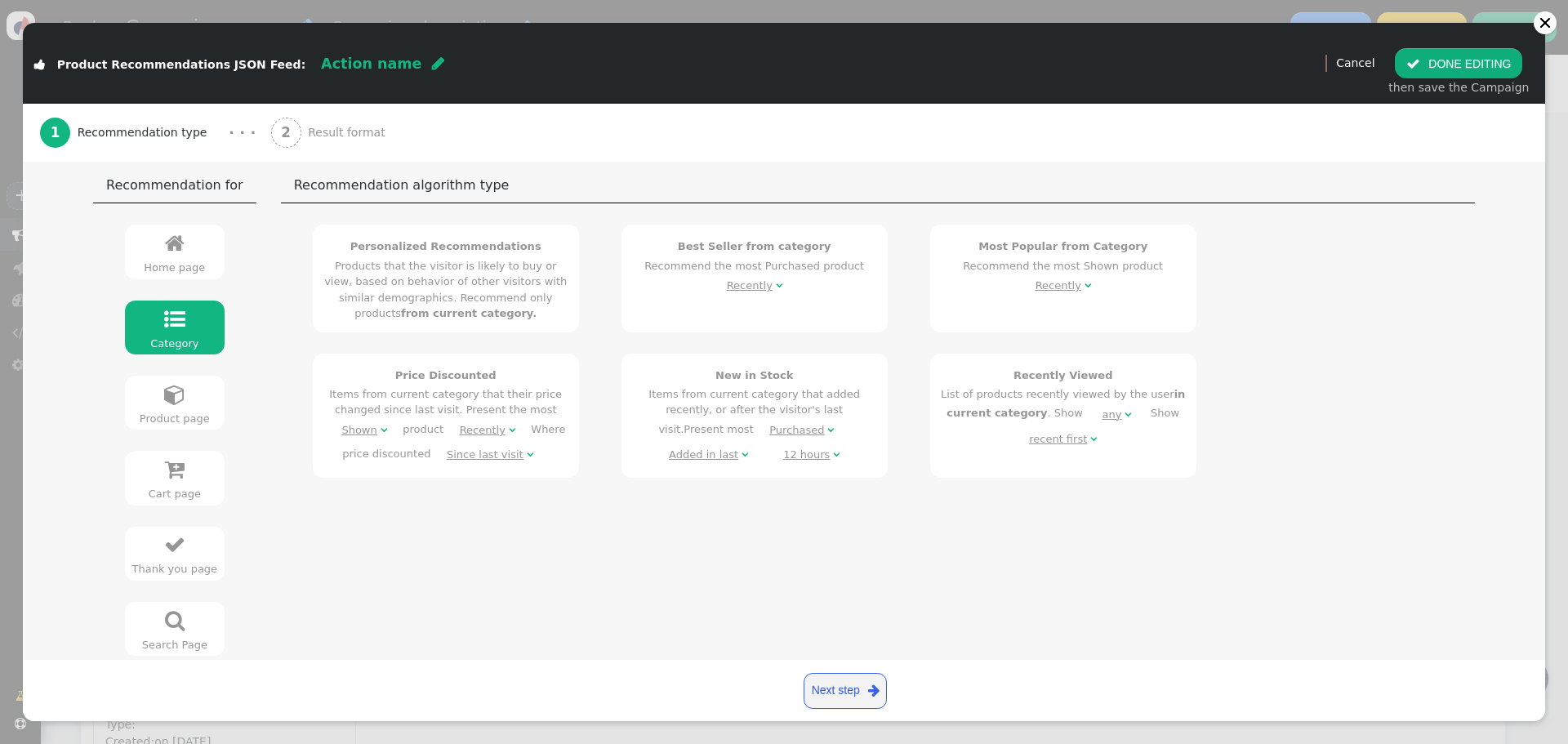
click at [487, 253] on h4 "Personalized Recommendations" at bounding box center [446, 246] width 245 height 16
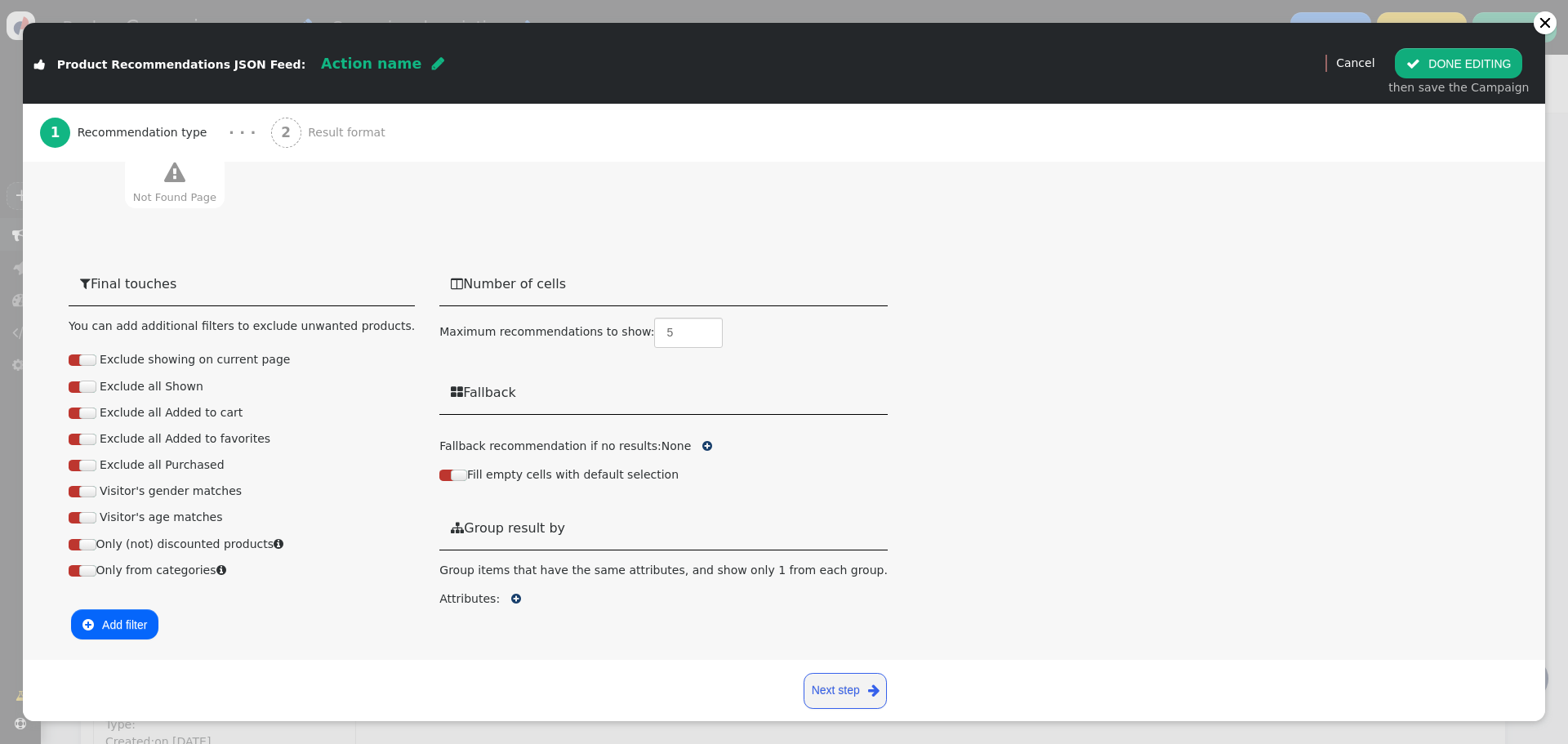
scroll to position [227, 0]
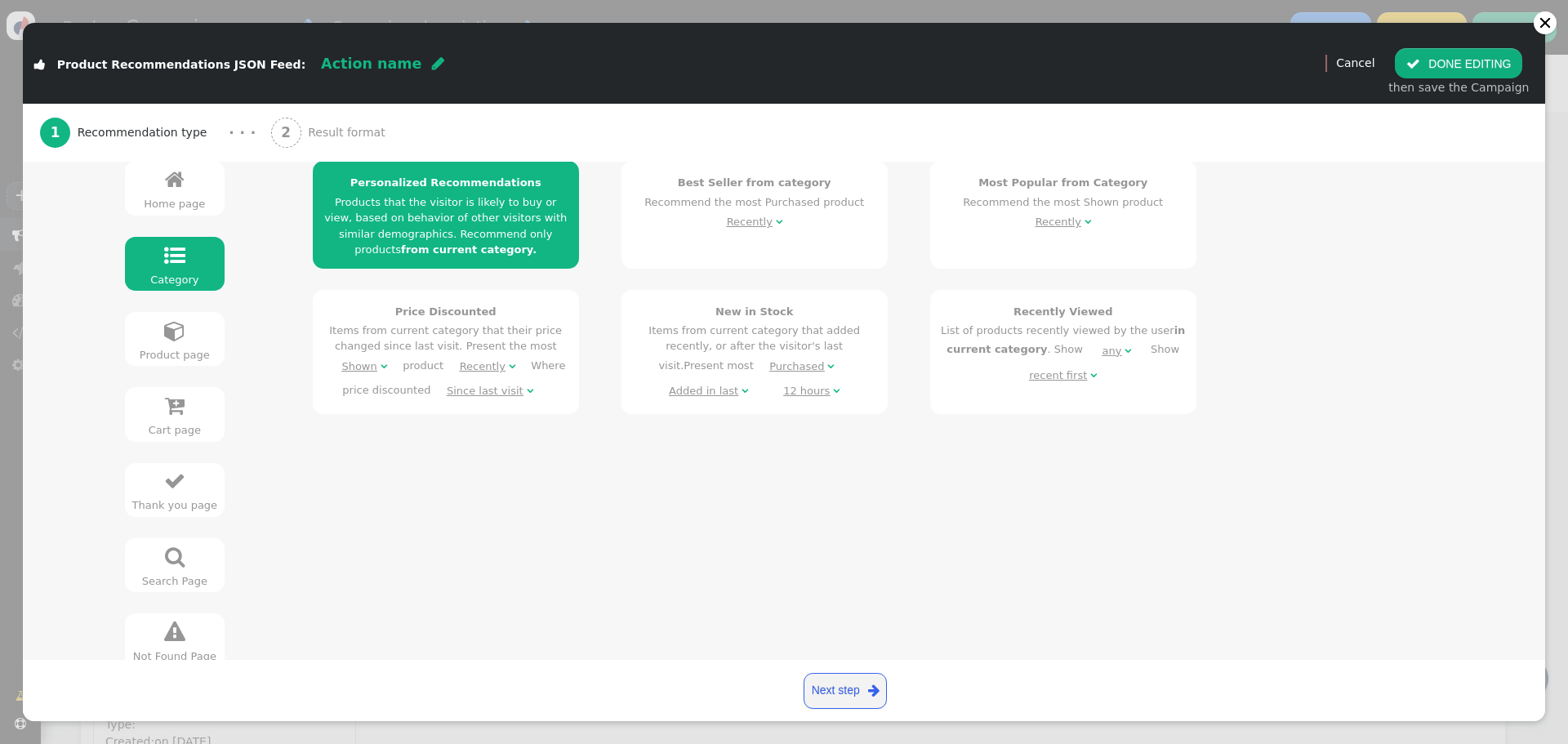
click at [181, 294] on div " Home page  Category  Product page  Cart page  Thank you page  Search Pag…" at bounding box center [175, 414] width 142 height 527
click at [183, 324] on link " Product page" at bounding box center [174, 339] width 100 height 54
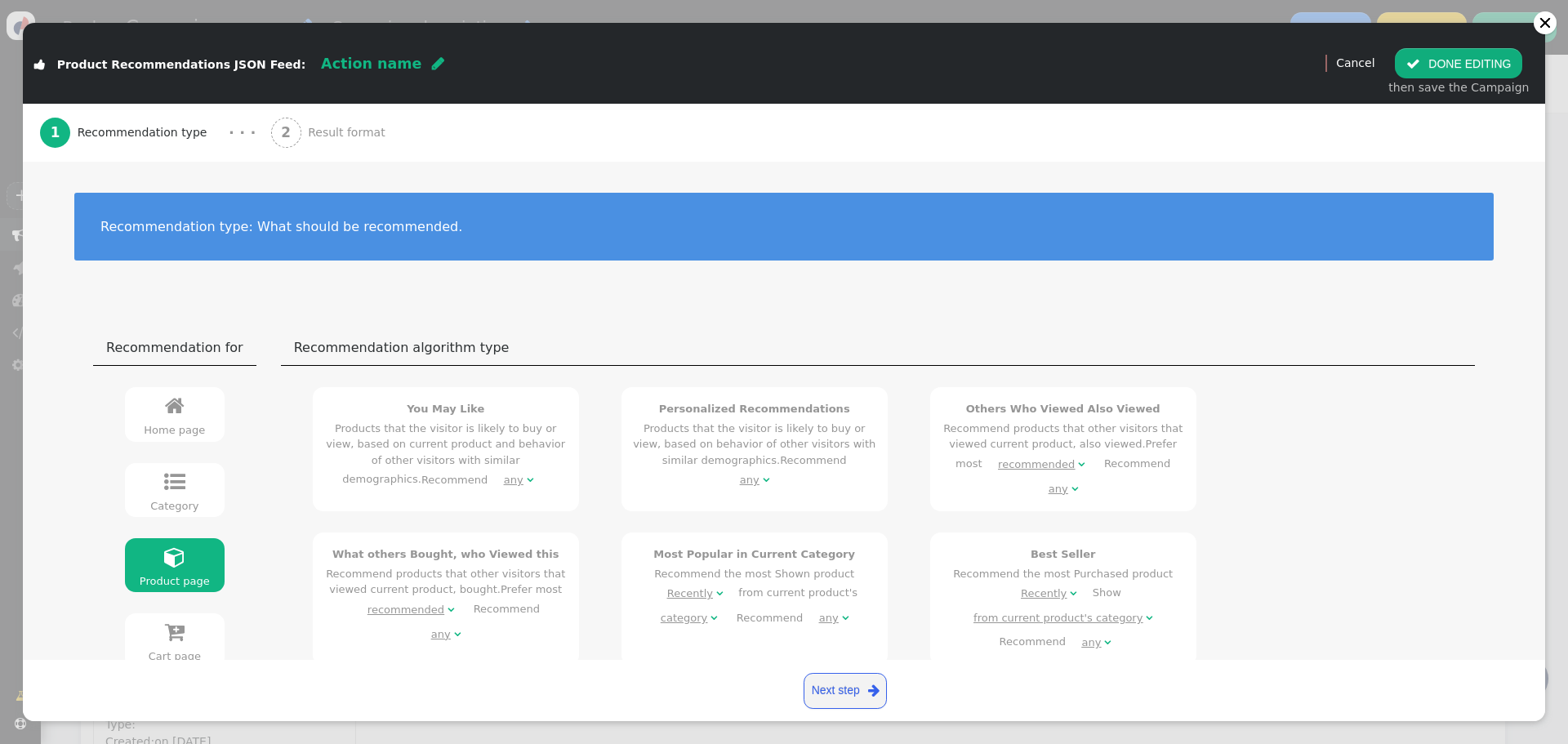
scroll to position [0, 0]
click at [196, 413] on link " Home page" at bounding box center [174, 414] width 100 height 54
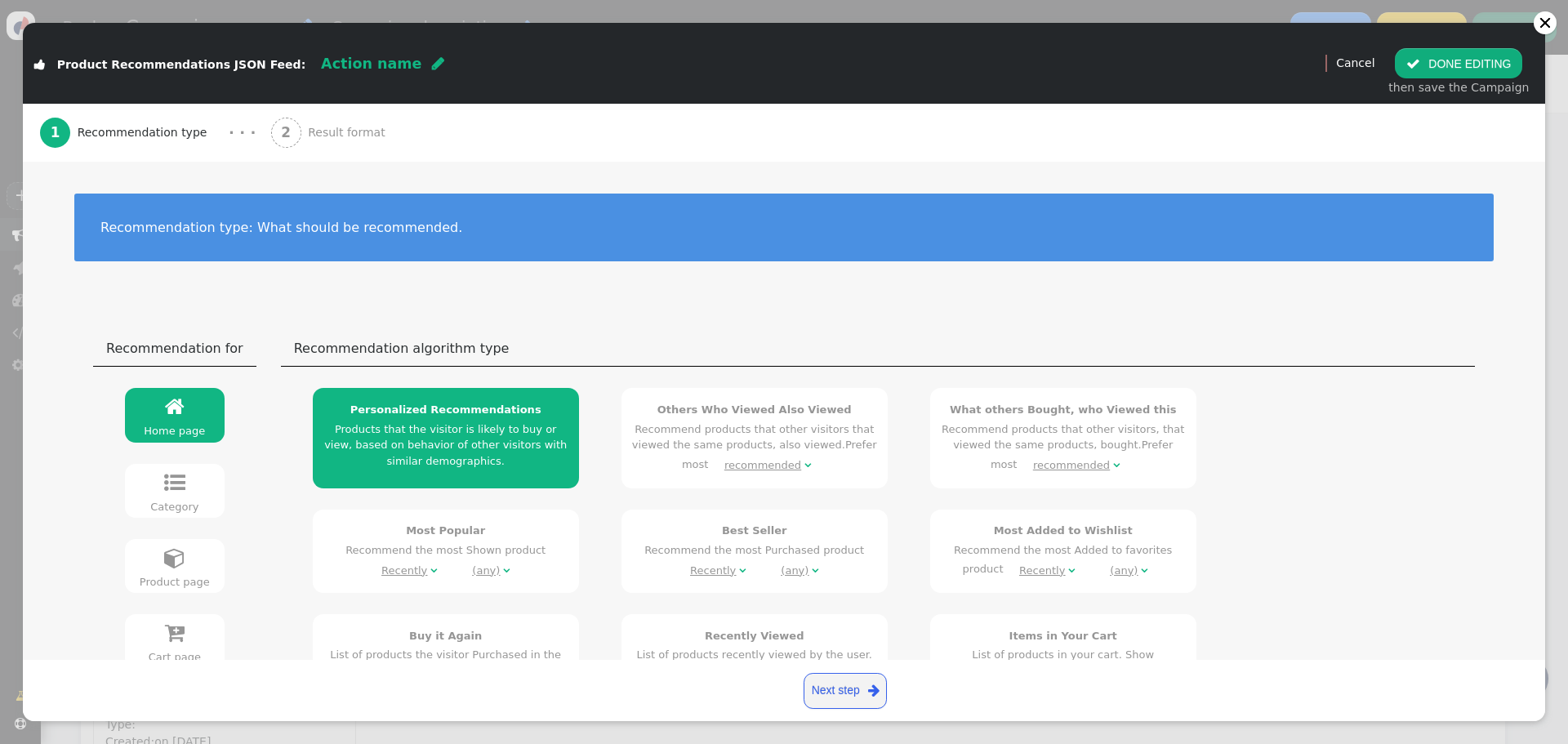
click at [186, 474] on link " Category" at bounding box center [174, 491] width 100 height 54
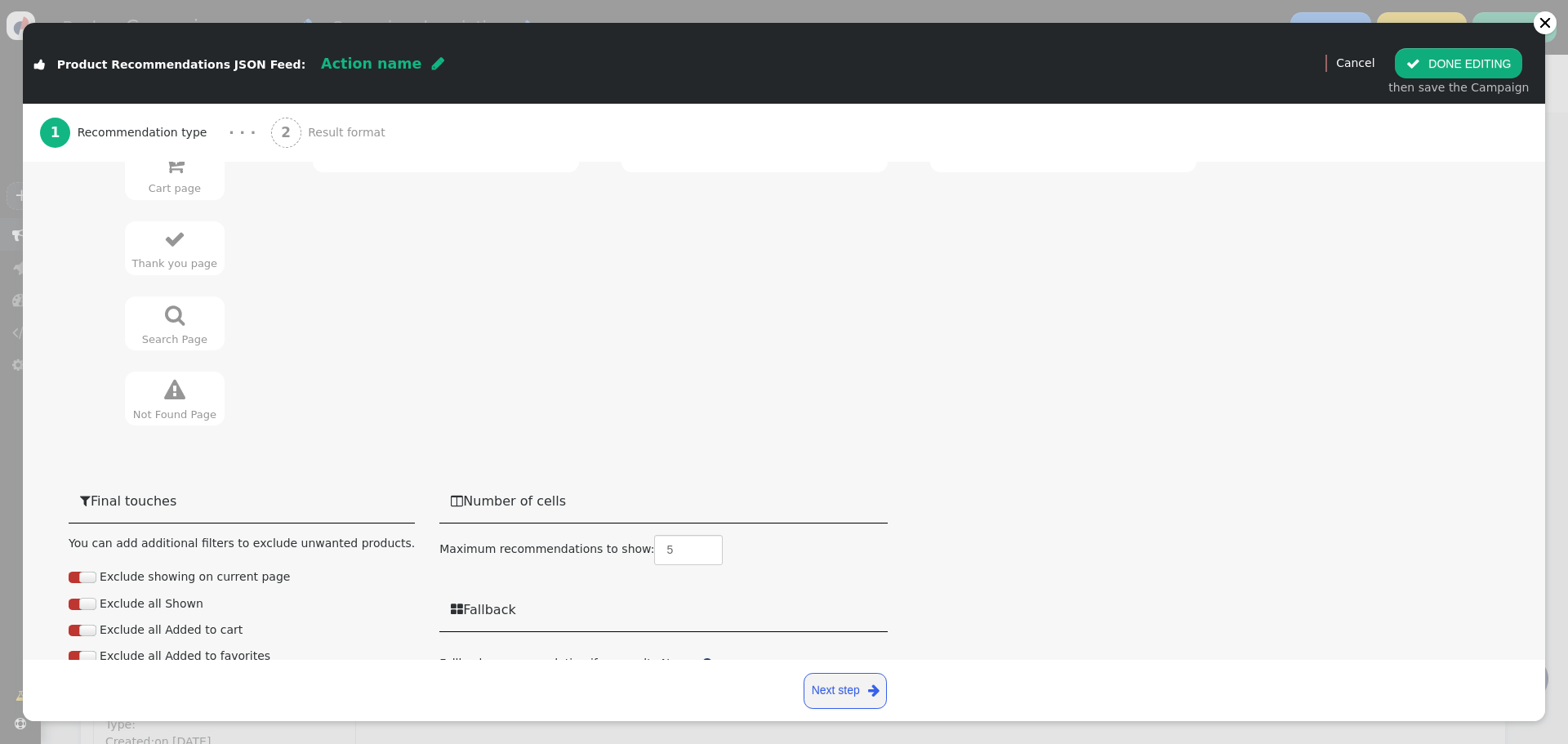
scroll to position [490, 0]
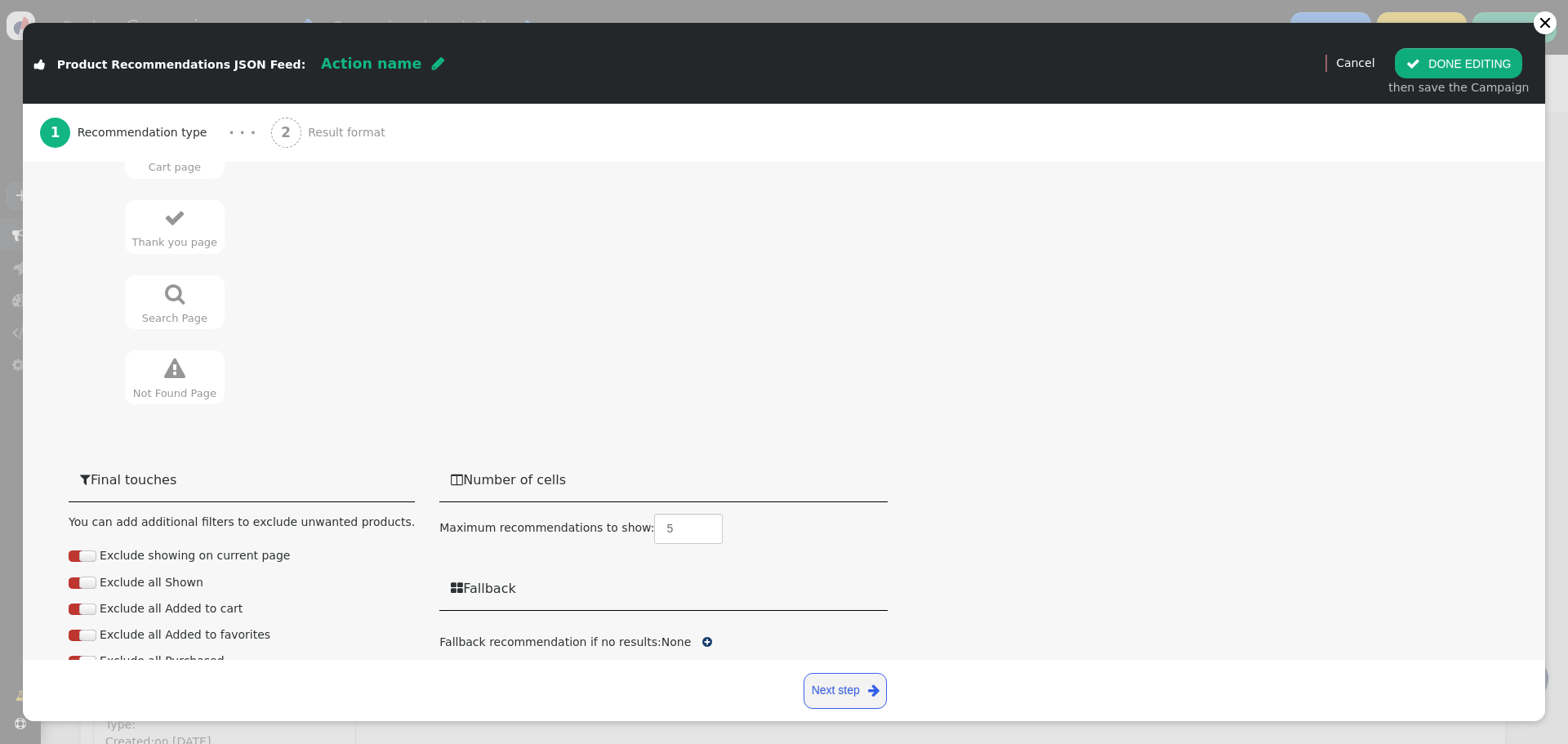
click at [180, 330] on link " Search Page" at bounding box center [174, 302] width 100 height 54
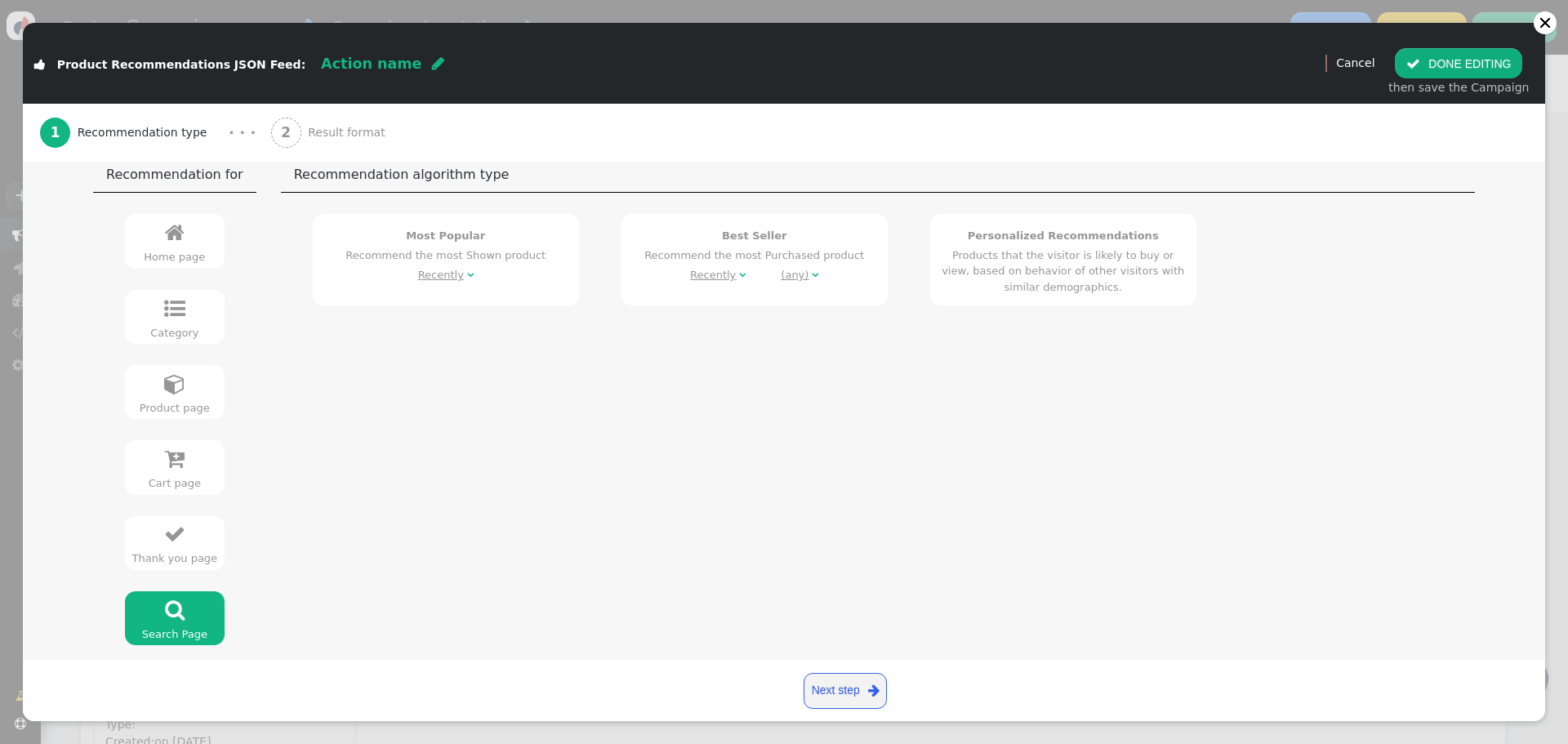
scroll to position [327, 0]
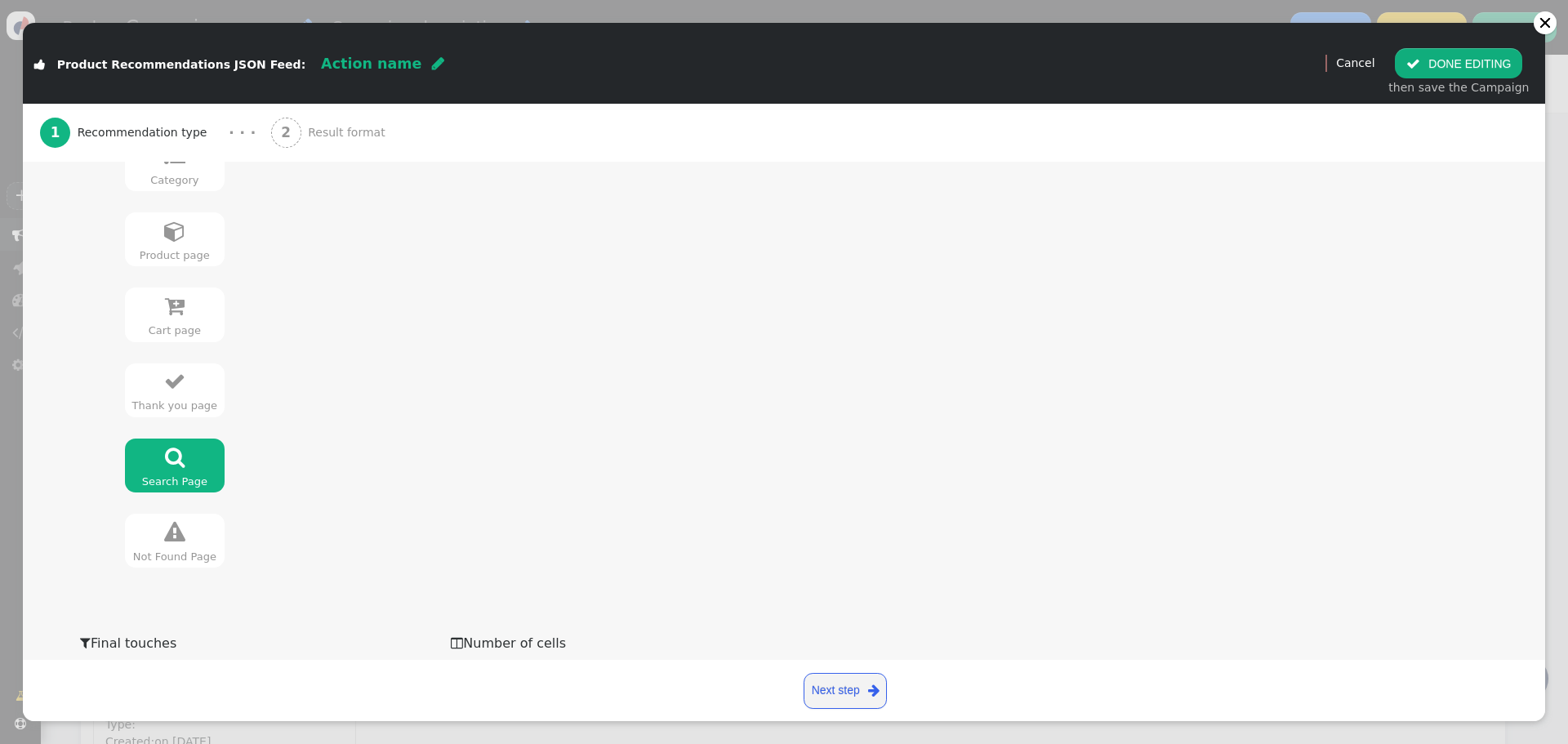
click at [167, 538] on span "" at bounding box center [174, 532] width 21 height 21
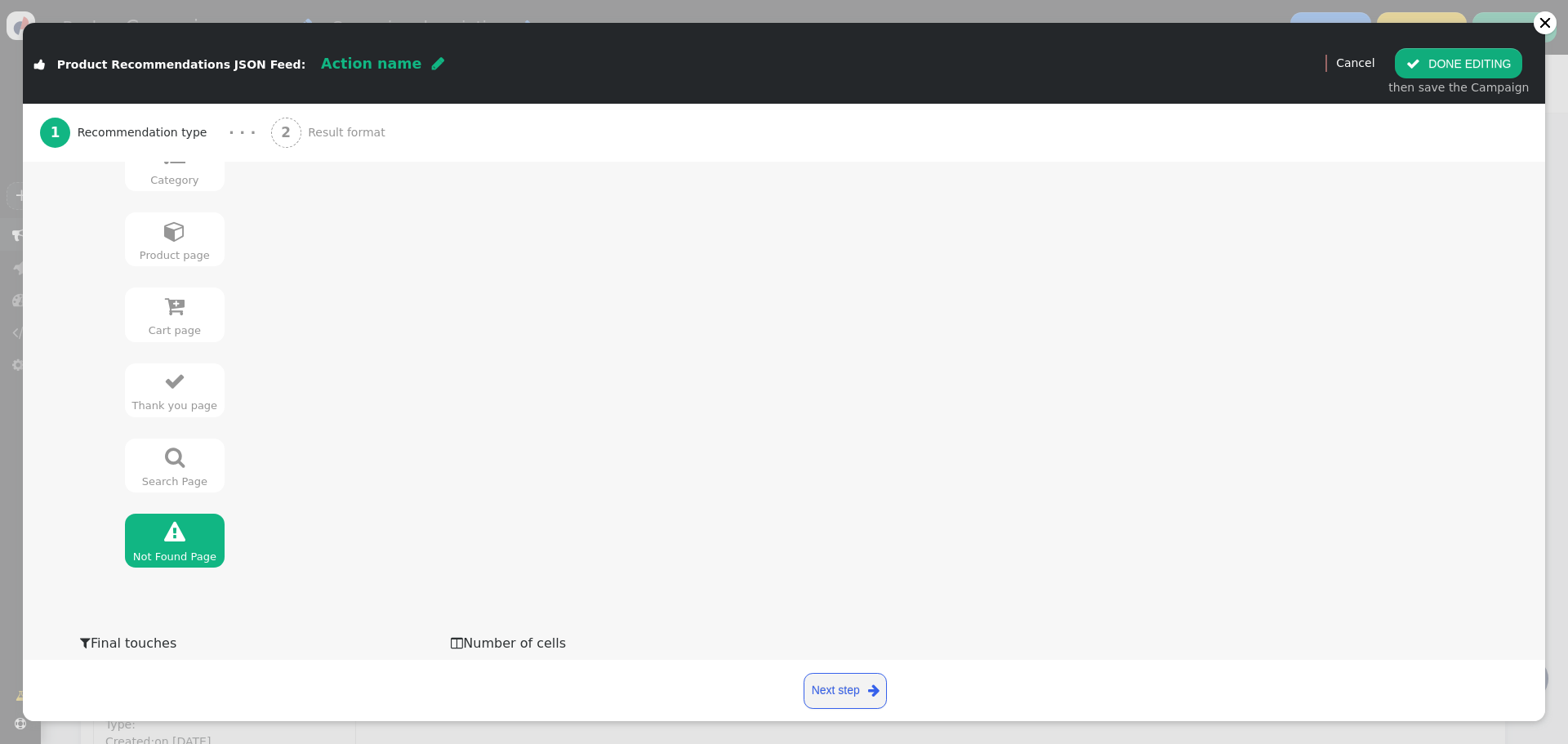
click at [165, 316] on span "" at bounding box center [174, 306] width 20 height 21
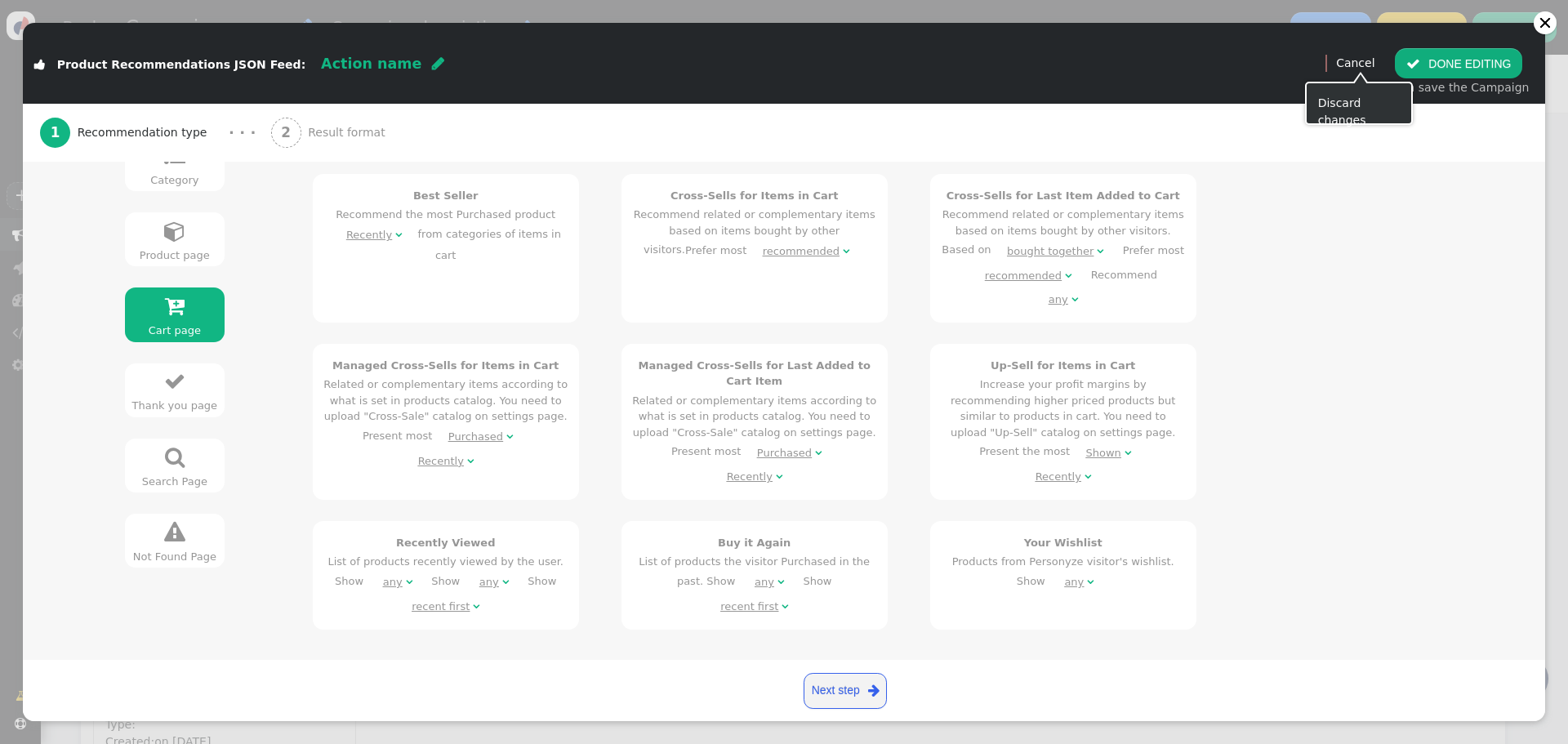
click at [1375, 62] on link "Cancel" at bounding box center [1356, 62] width 38 height 13
